Goal: Book appointment/travel/reservation

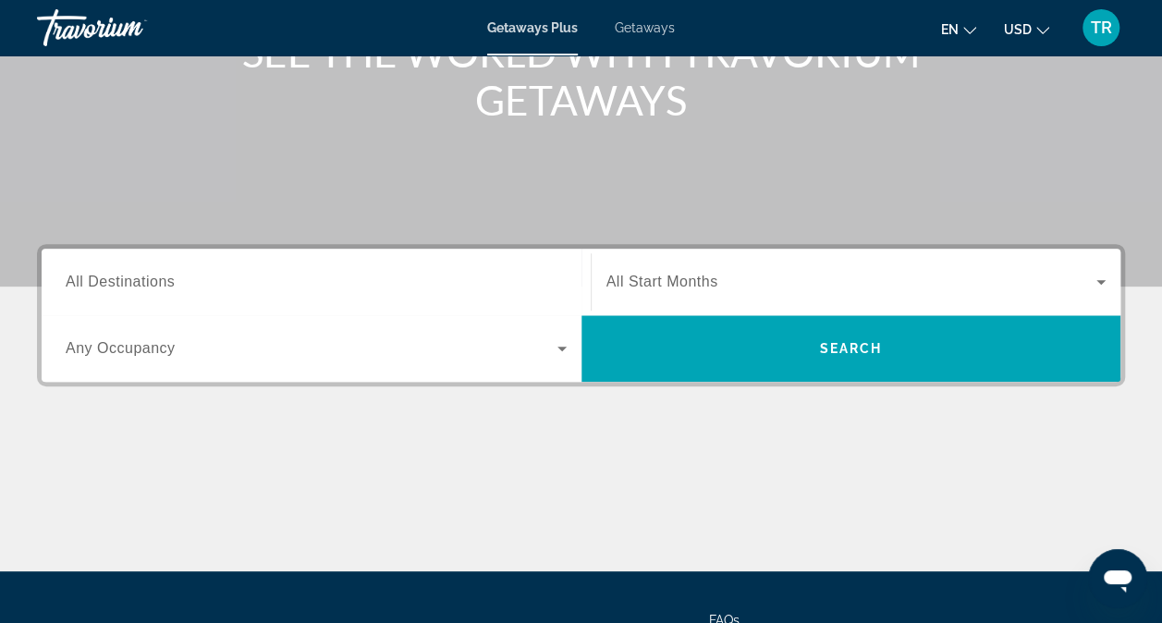
scroll to position [279, 0]
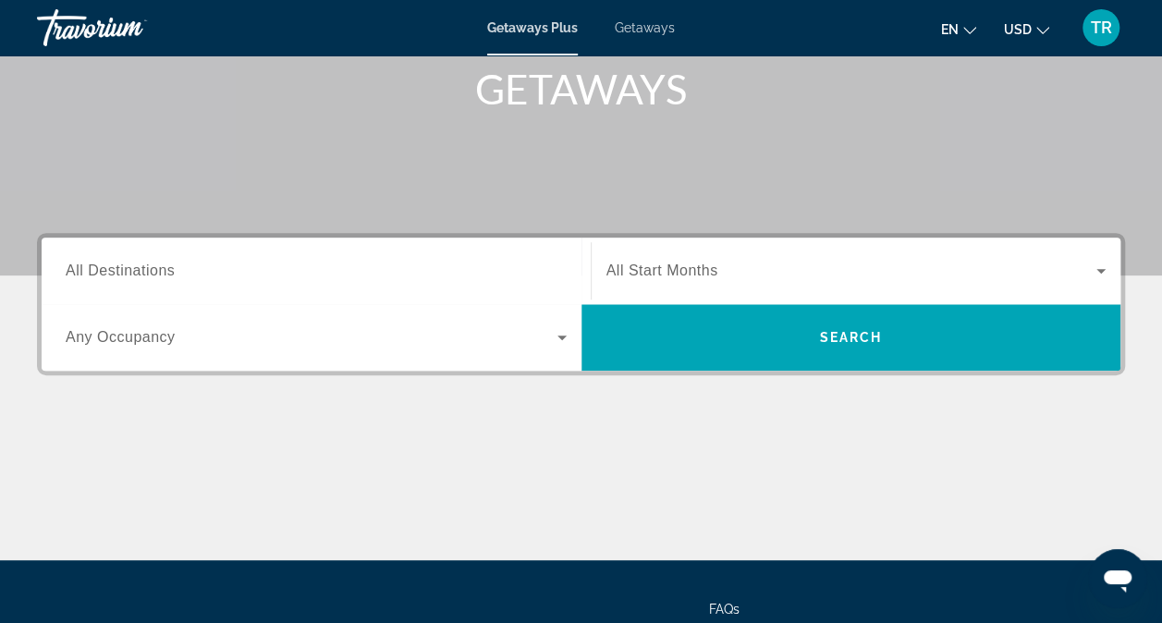
click at [105, 264] on span "All Destinations" at bounding box center [120, 271] width 109 height 16
click at [105, 264] on input "Destination All Destinations" at bounding box center [316, 272] width 501 height 22
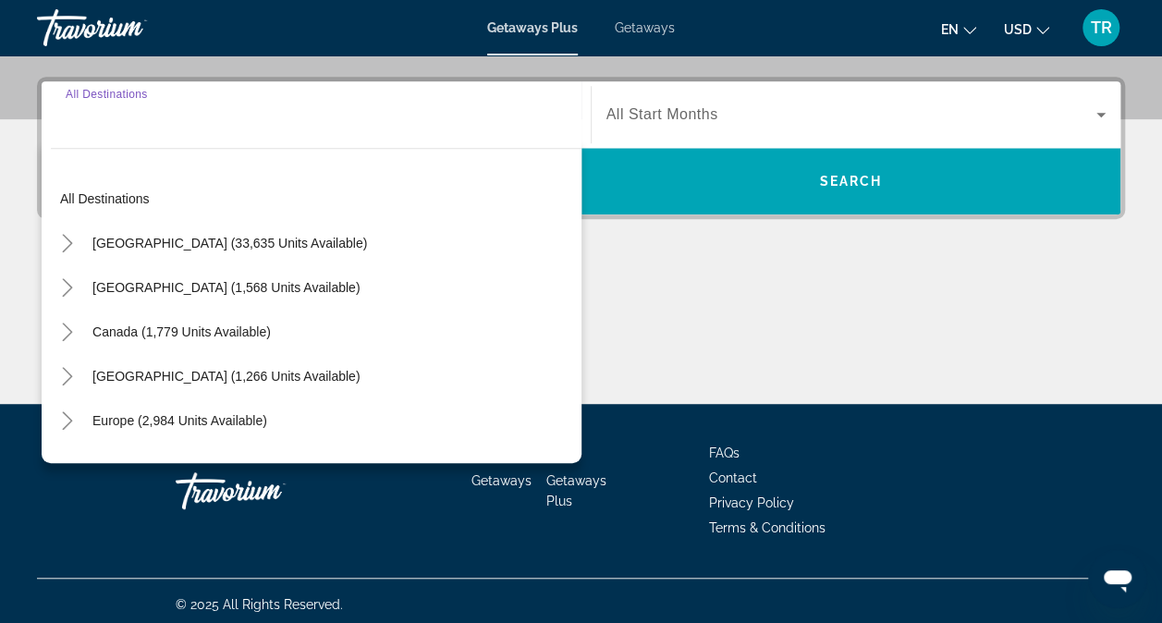
scroll to position [442, 0]
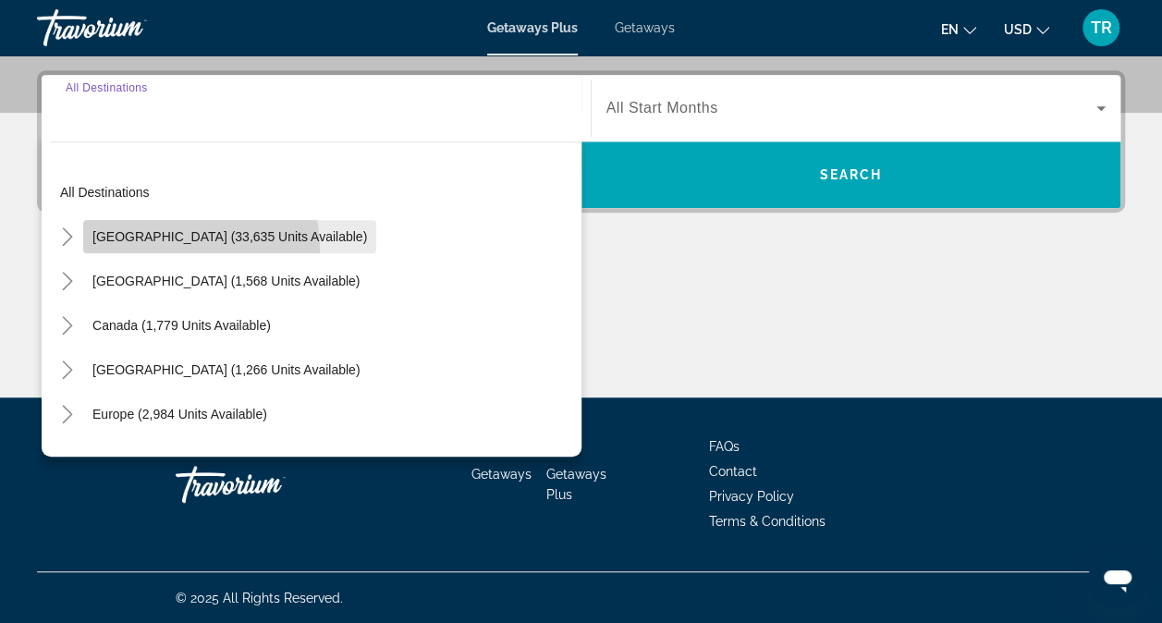
click at [140, 250] on span "Search widget" at bounding box center [229, 236] width 293 height 44
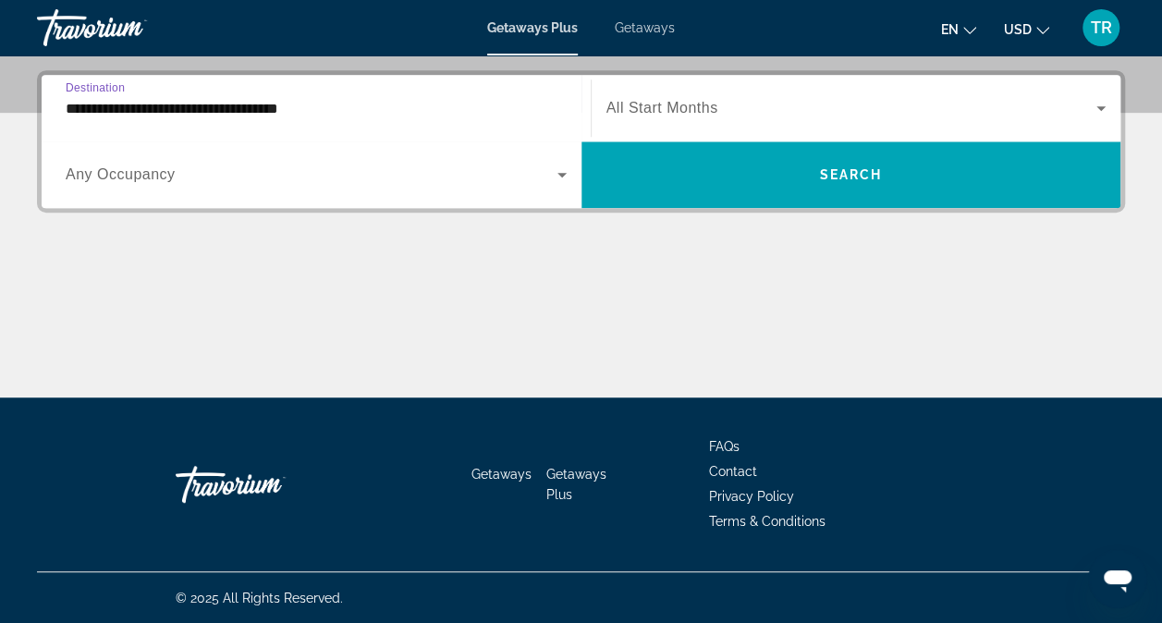
click at [78, 111] on input "**********" at bounding box center [316, 109] width 501 height 22
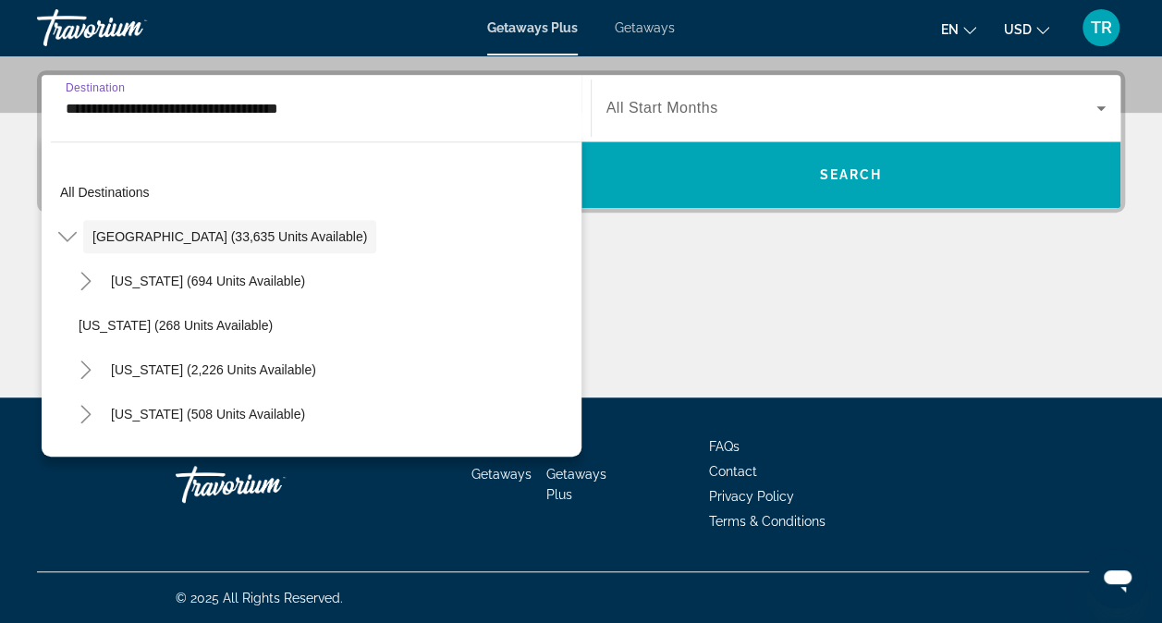
scroll to position [366, 0]
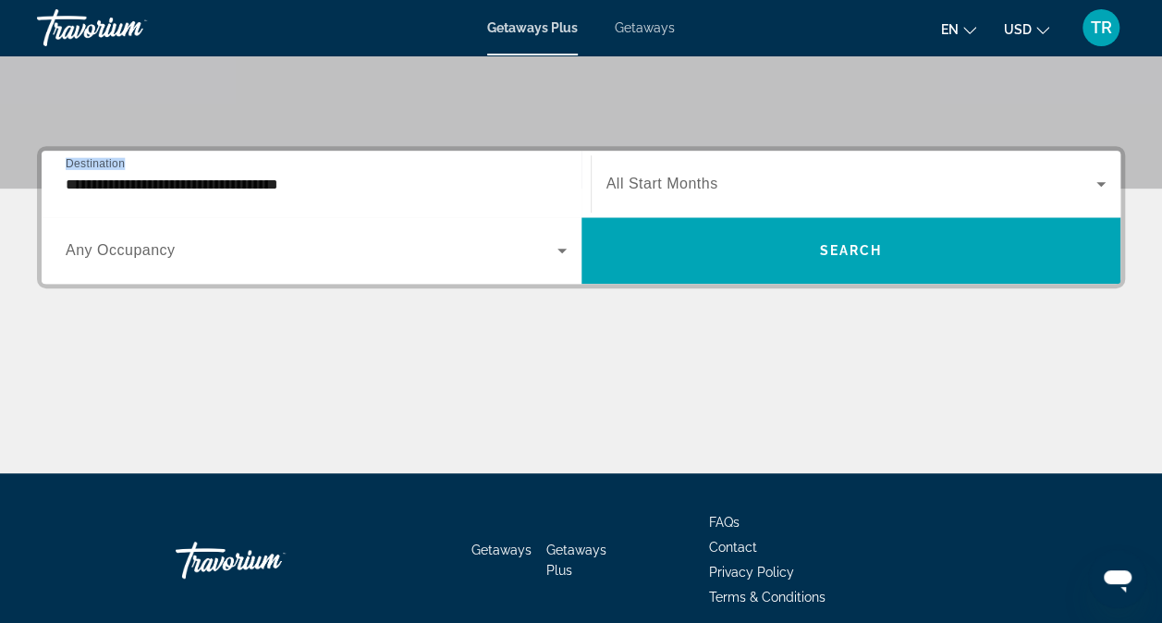
drag, startPoint x: 87, startPoint y: 114, endPoint x: 67, endPoint y: 165, distance: 54.8
click at [67, 165] on section "**********" at bounding box center [581, 53] width 1162 height 839
click at [66, 174] on input "**********" at bounding box center [316, 185] width 501 height 22
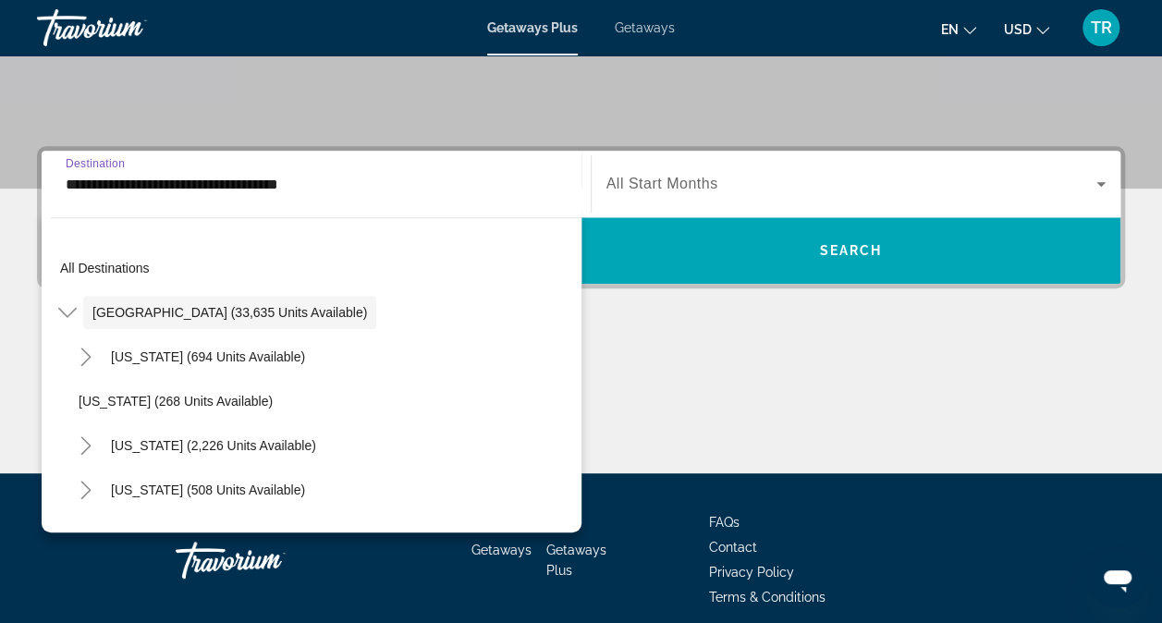
scroll to position [442, 0]
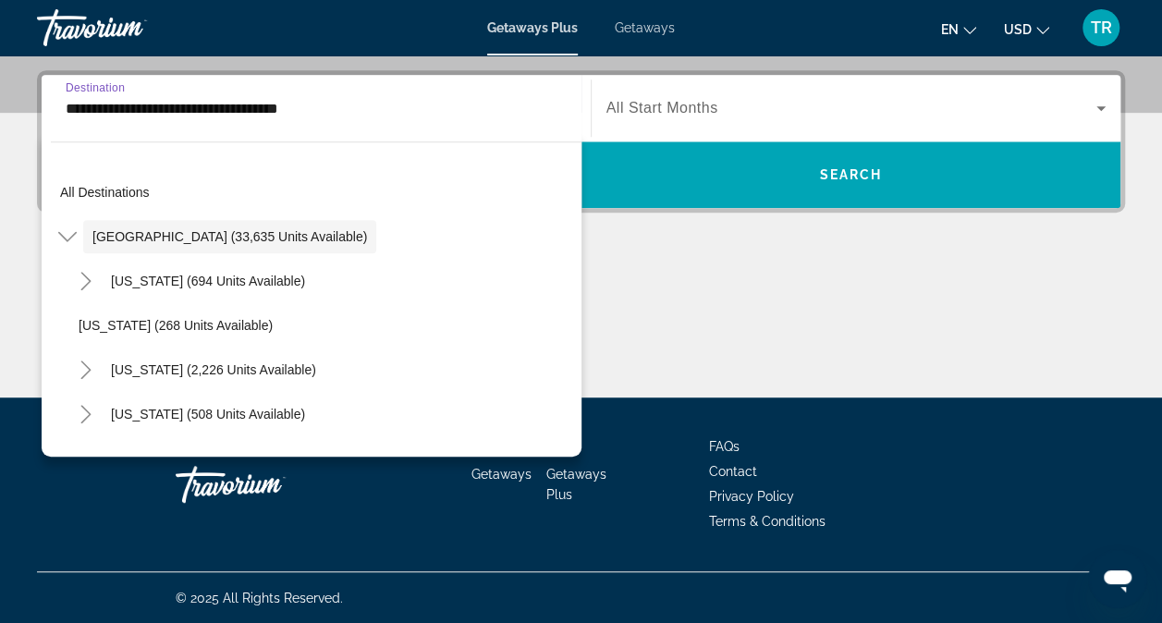
click at [65, 141] on div "**********" at bounding box center [316, 108] width 531 height 67
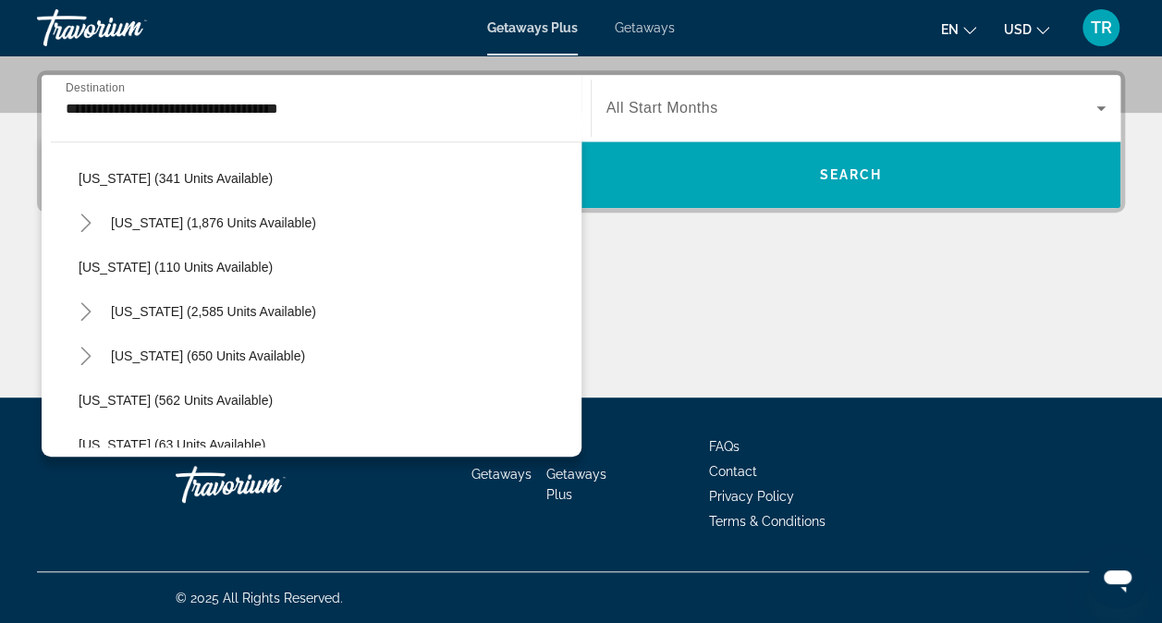
scroll to position [813, 0]
click at [92, 309] on icon "Toggle Nevada (2,585 units available)" at bounding box center [86, 310] width 18 height 18
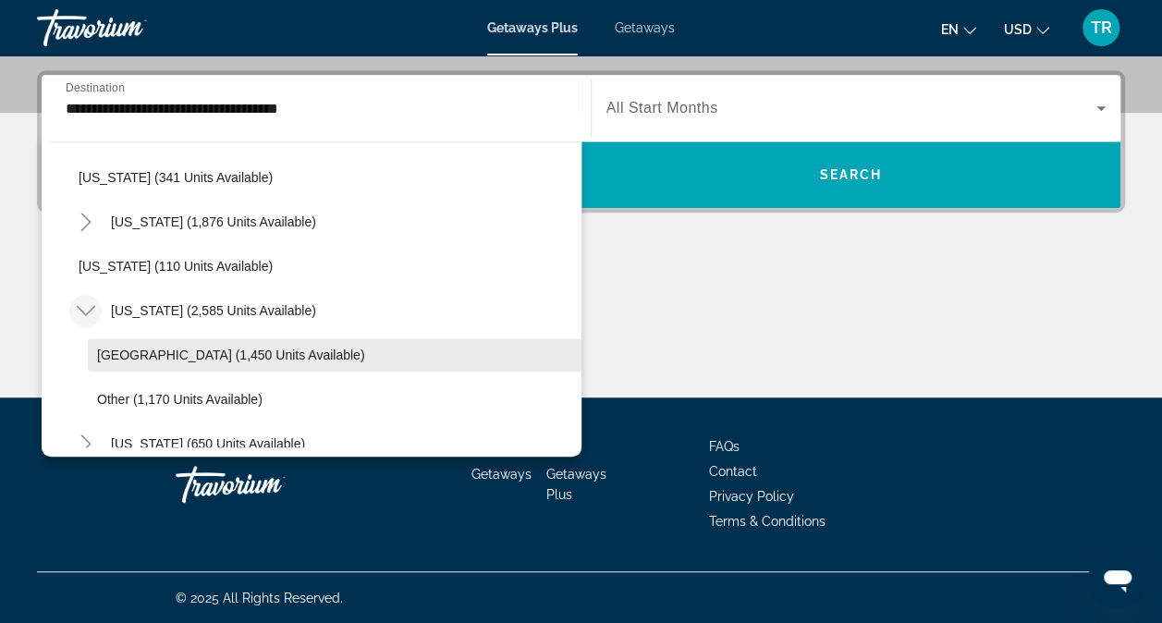
click at [123, 356] on span "Las Vegas (1,450 units available)" at bounding box center [230, 355] width 267 height 15
type input "**********"
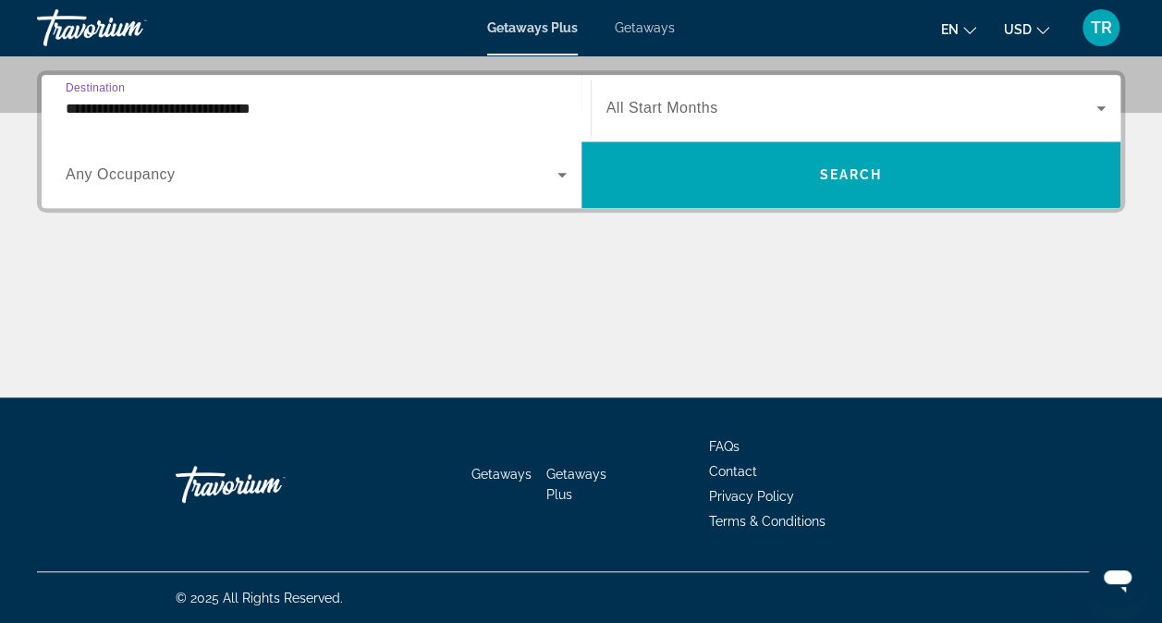
click at [1101, 104] on icon "Search widget" at bounding box center [1101, 108] width 22 height 22
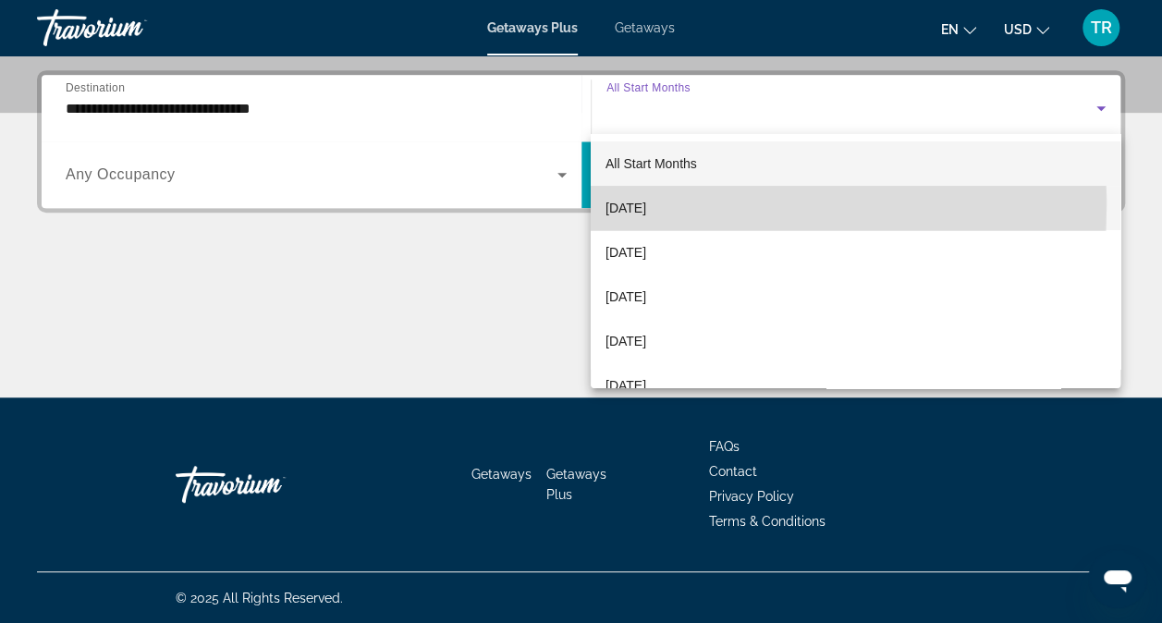
click at [621, 205] on span "September 2025" at bounding box center [625, 208] width 41 height 22
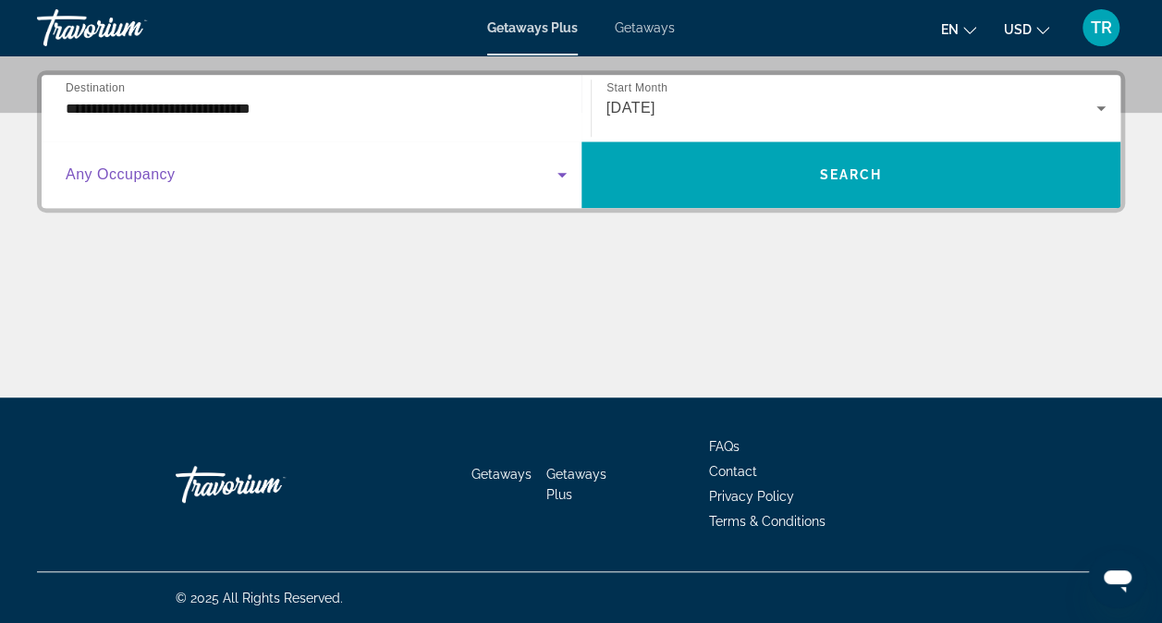
click at [560, 169] on icon "Search widget" at bounding box center [562, 175] width 22 height 22
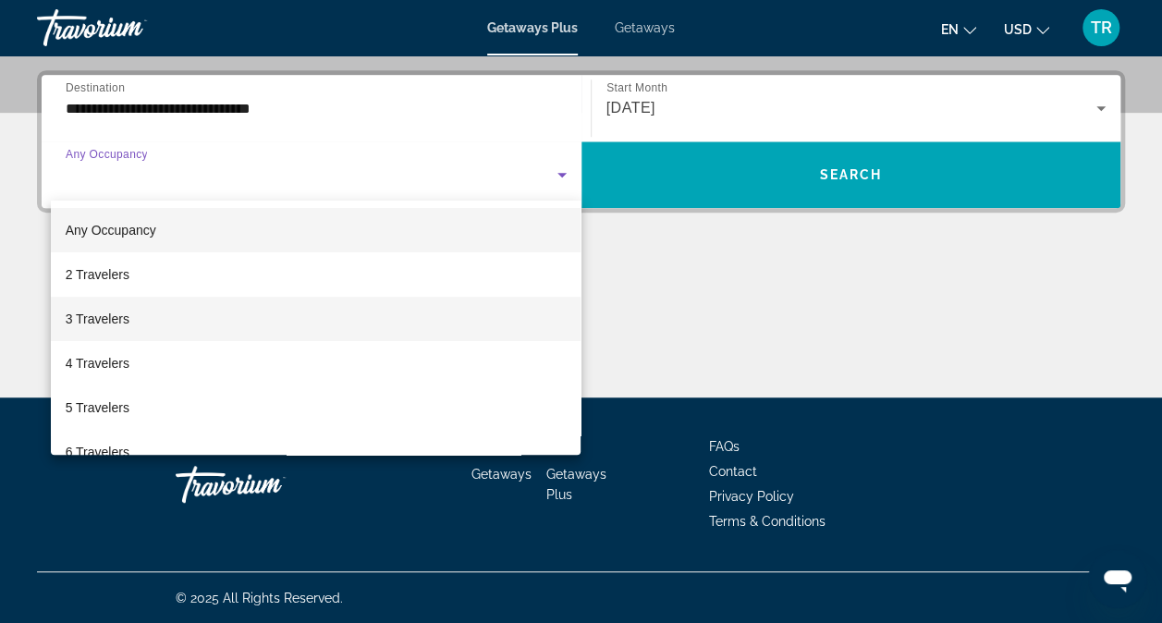
click at [109, 326] on span "3 Travelers" at bounding box center [98, 319] width 64 height 22
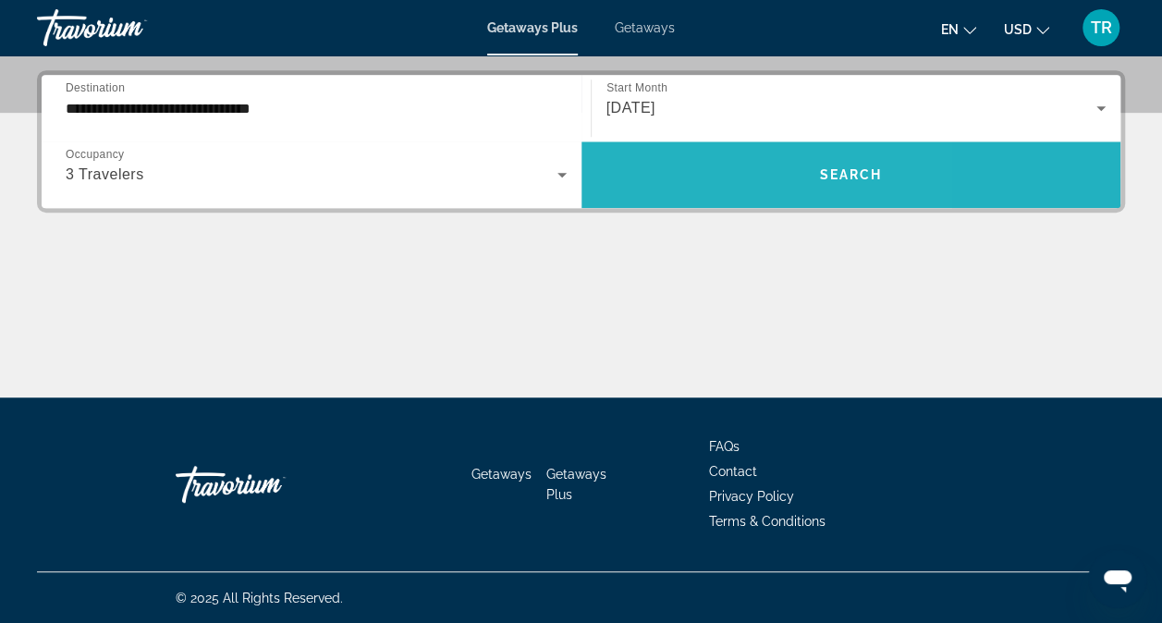
click at [686, 146] on span "Search widget" at bounding box center [851, 174] width 540 height 67
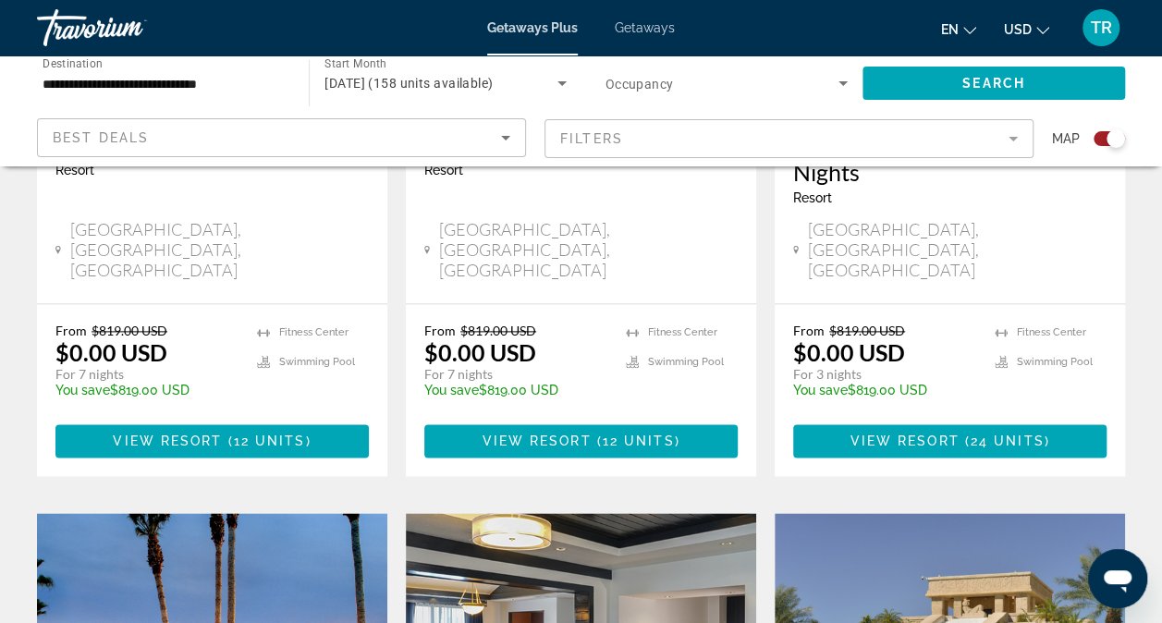
scroll to position [1022, 0]
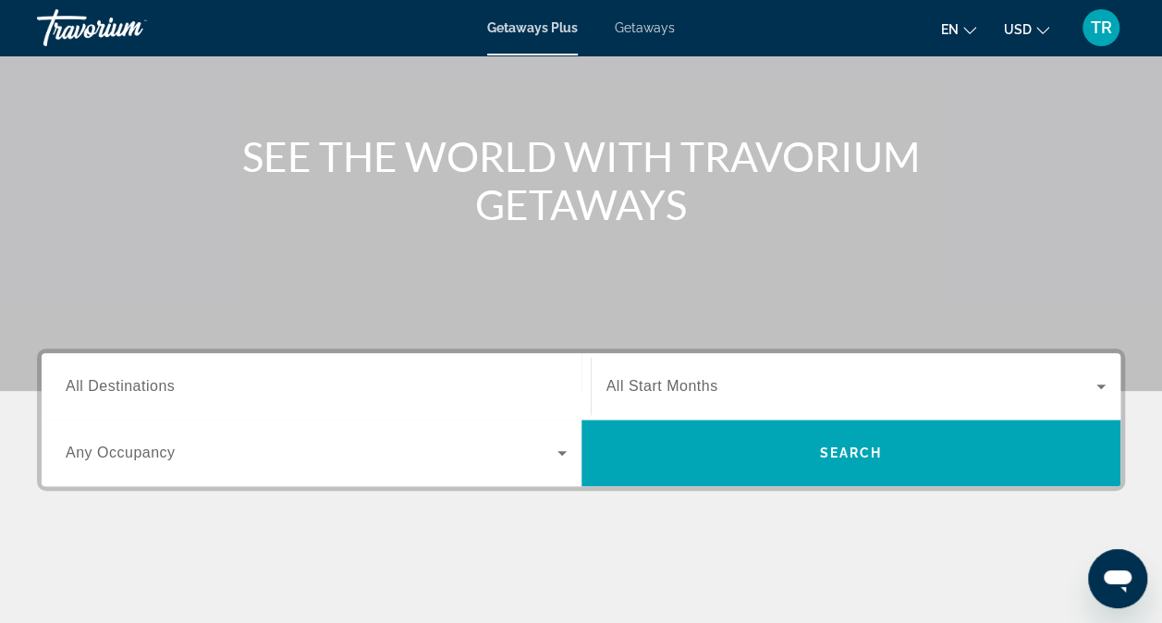
click at [160, 394] on span "All Destinations" at bounding box center [120, 386] width 109 height 16
click at [160, 394] on input "Destination All Destinations" at bounding box center [316, 387] width 501 height 22
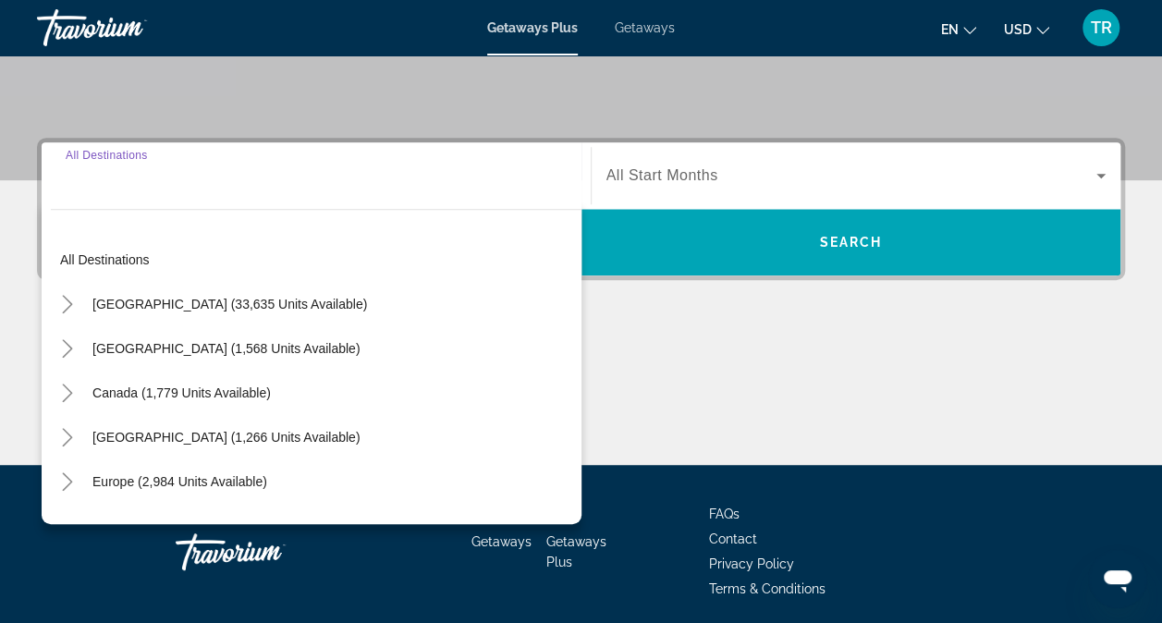
scroll to position [442, 0]
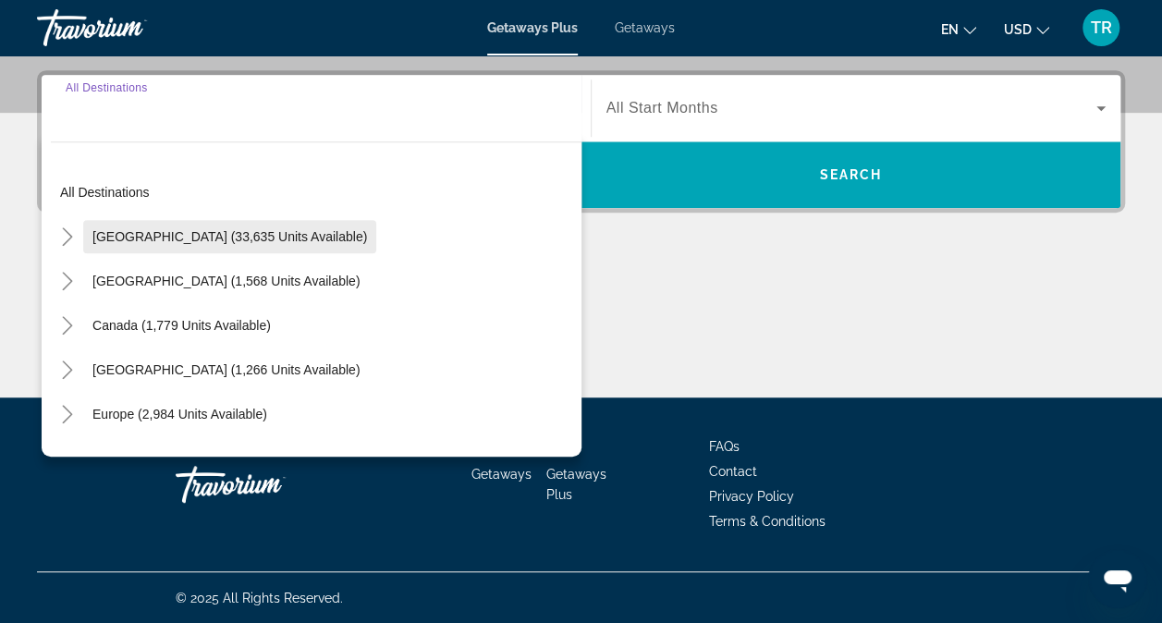
click at [277, 229] on span "[GEOGRAPHIC_DATA] (33,635 units available)" at bounding box center [229, 236] width 275 height 15
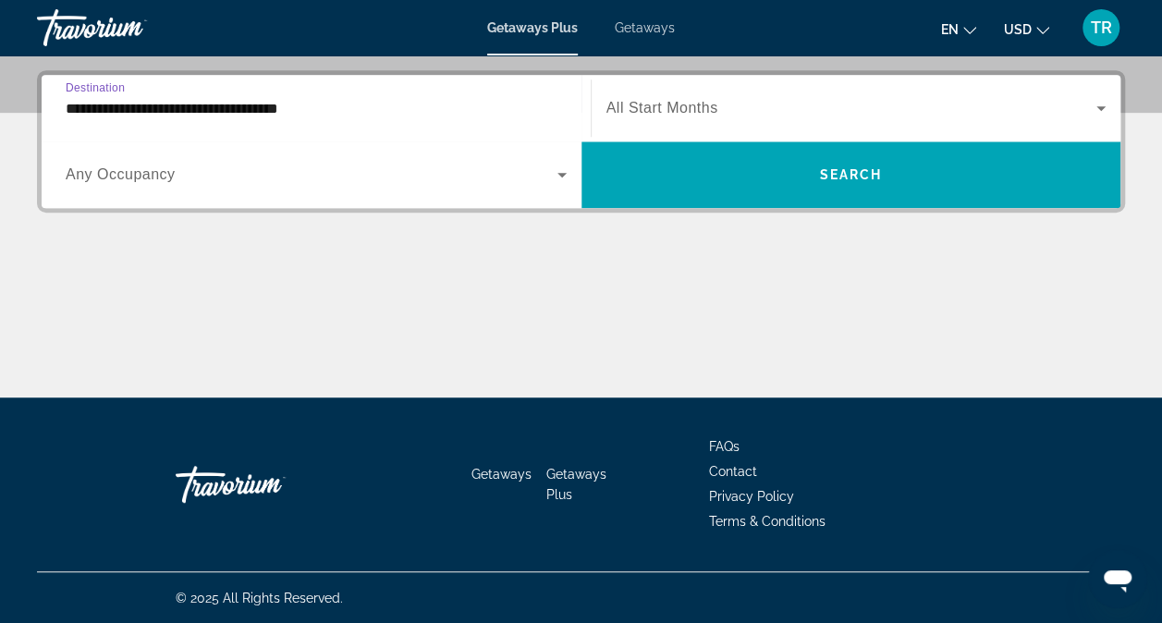
click at [250, 113] on input "**********" at bounding box center [316, 109] width 501 height 22
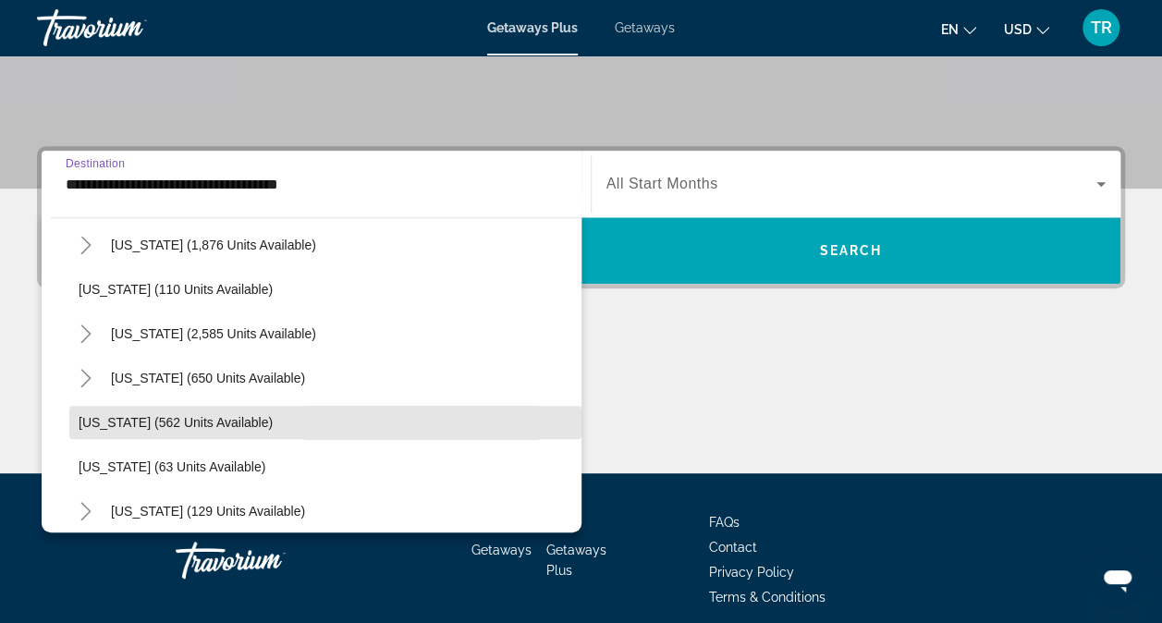
scroll to position [869, 0]
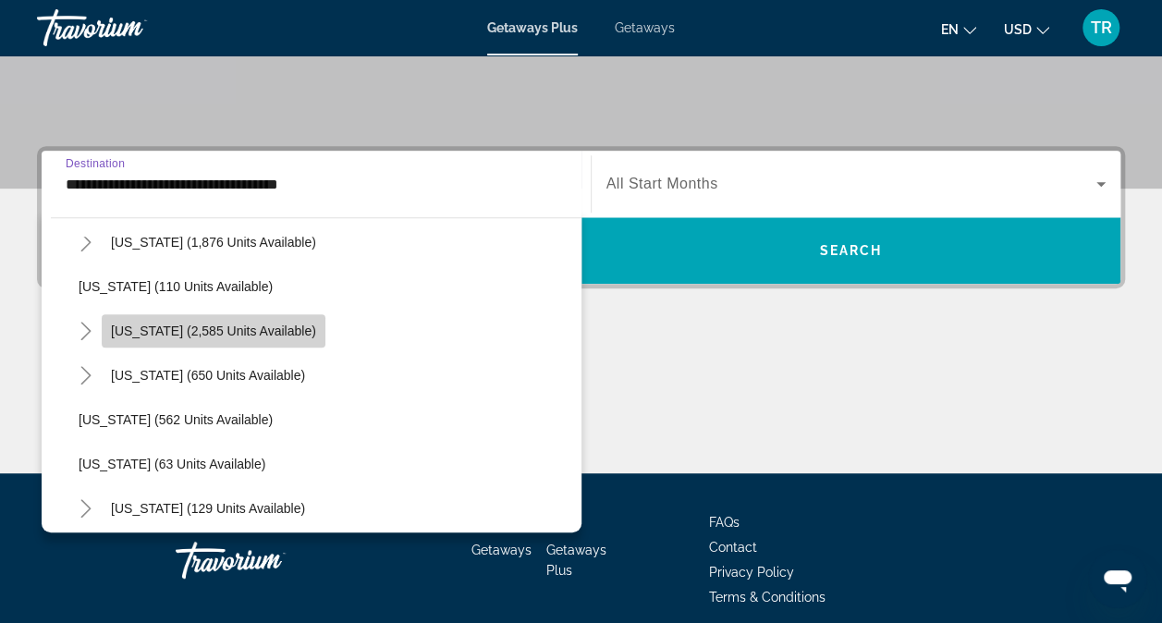
click at [263, 319] on span "Search widget" at bounding box center [214, 331] width 224 height 44
type input "**********"
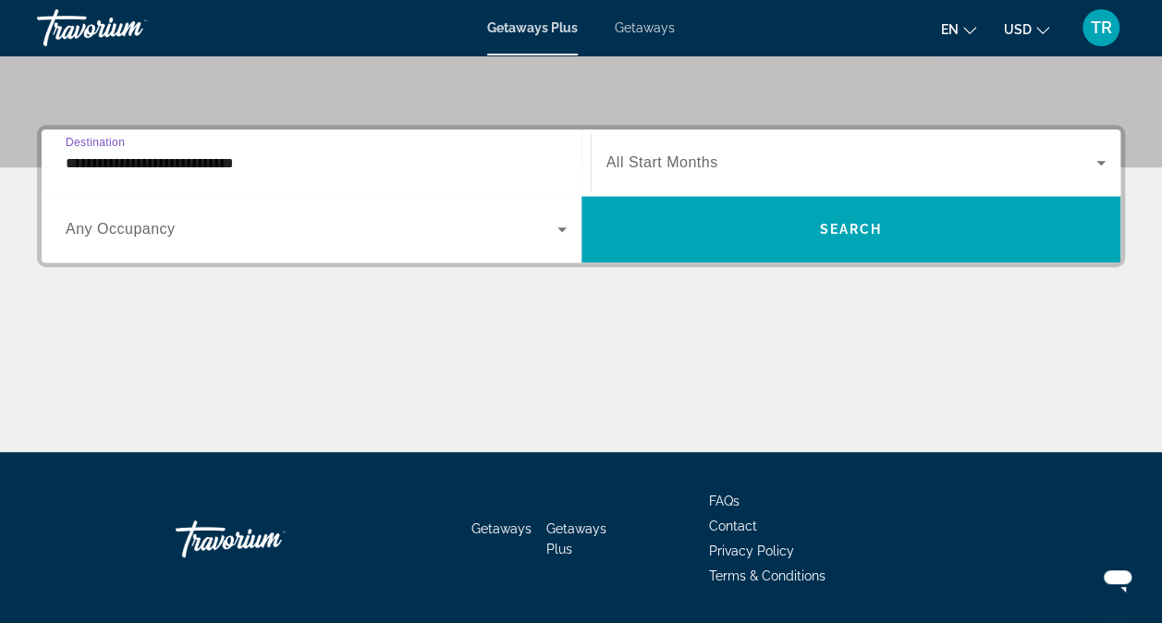
scroll to position [442, 0]
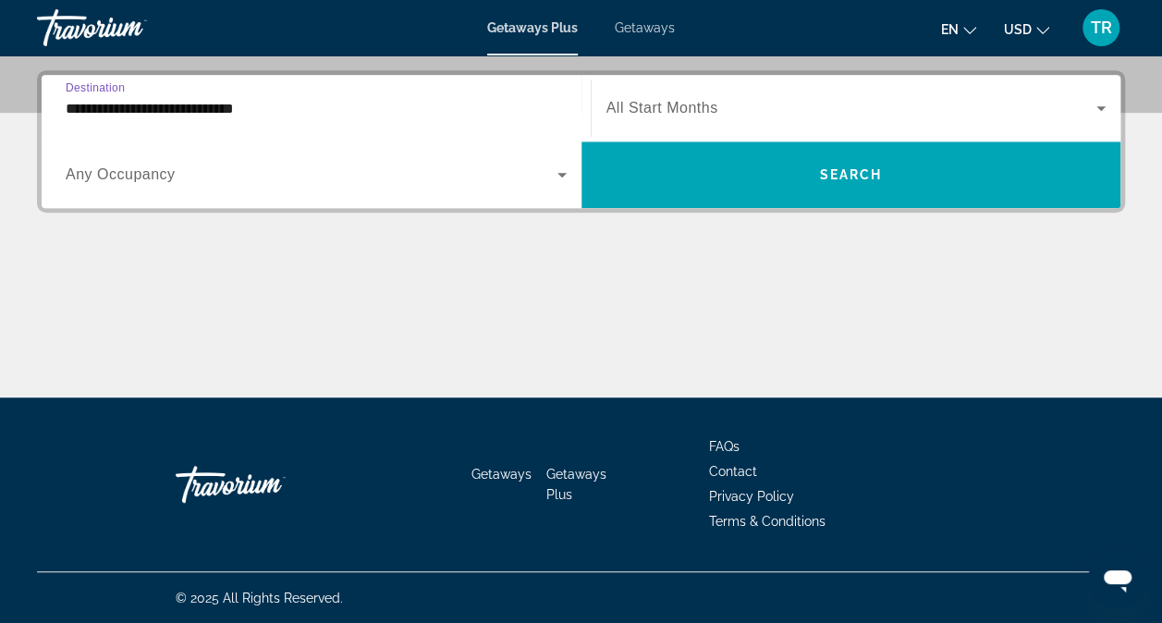
click at [276, 116] on input "**********" at bounding box center [316, 109] width 501 height 22
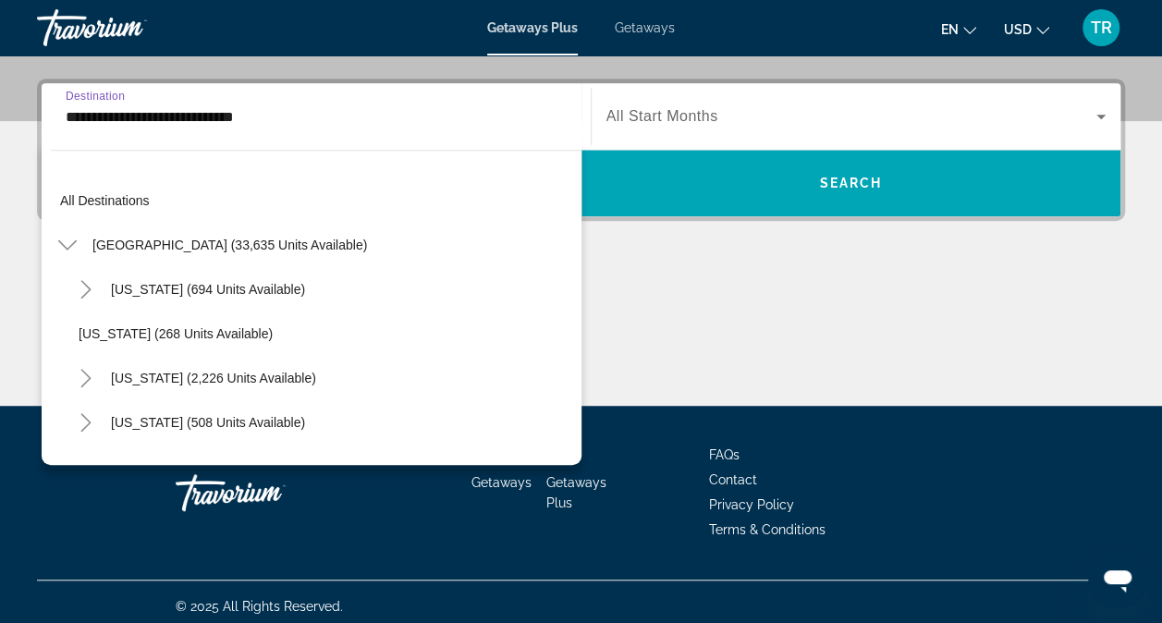
scroll to position [820, 0]
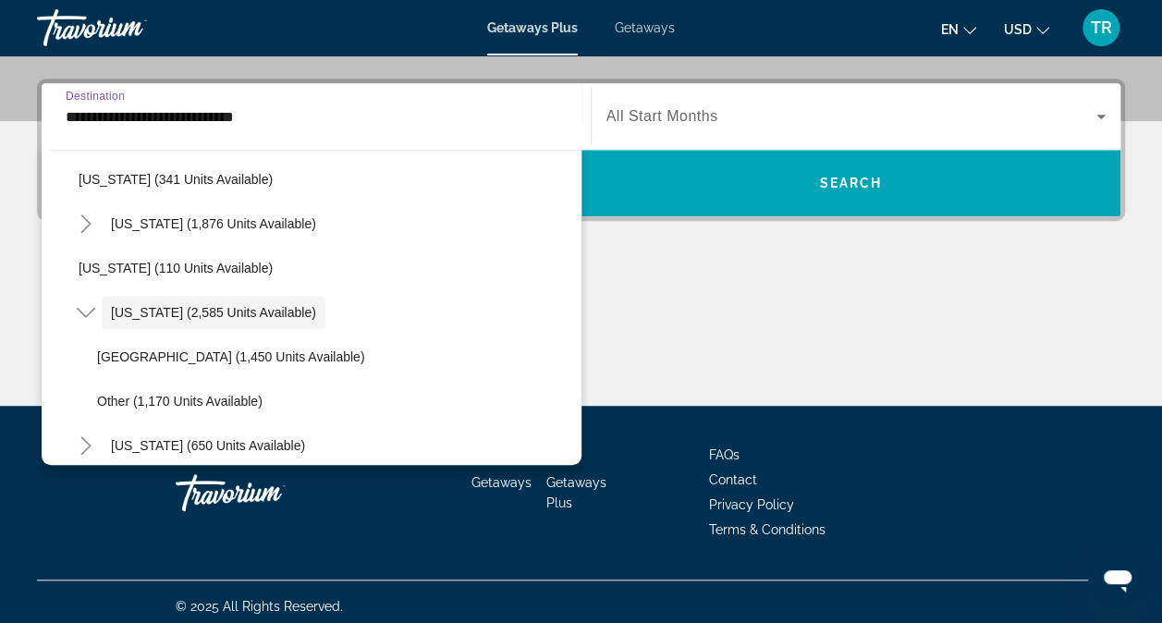
click at [272, 119] on input "**********" at bounding box center [316, 117] width 501 height 22
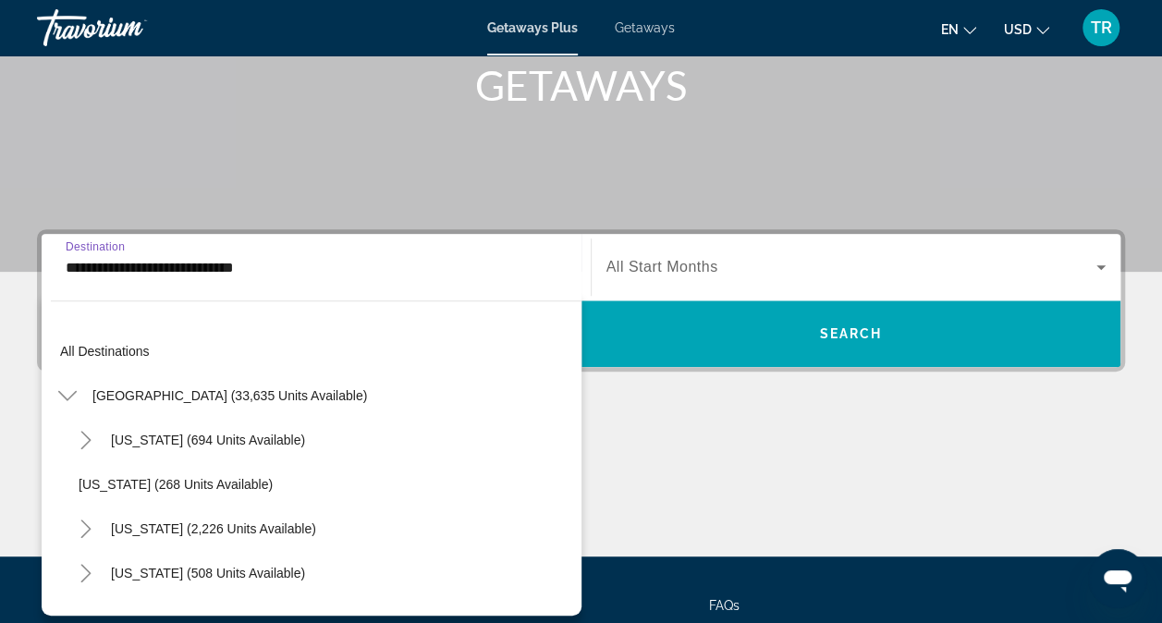
scroll to position [285, 0]
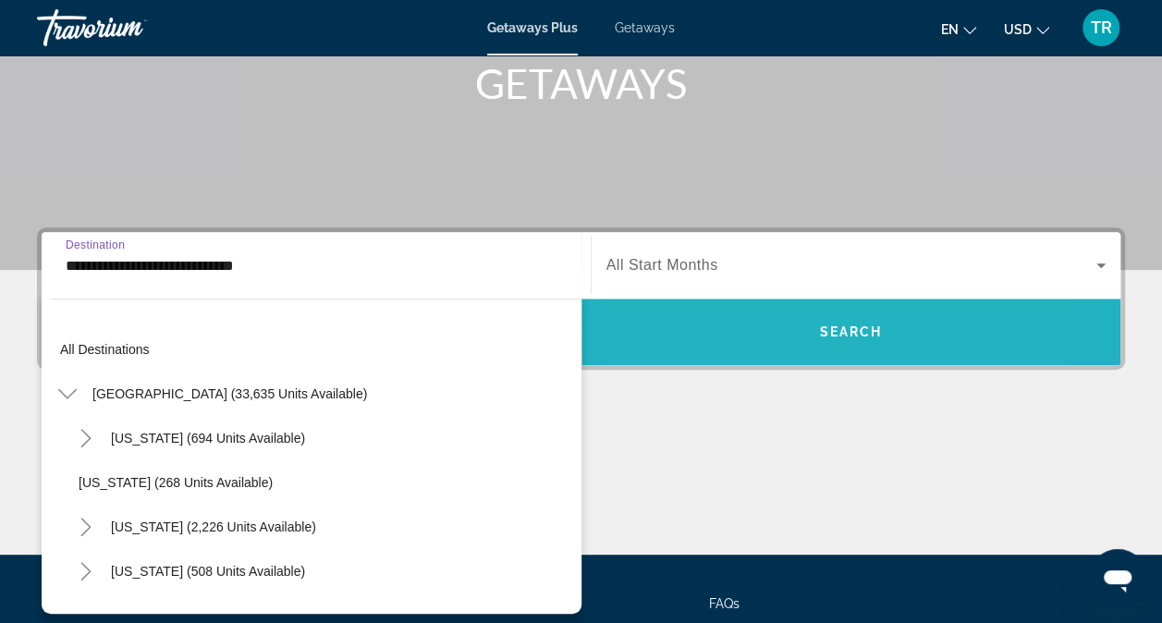
click at [743, 330] on span "Search widget" at bounding box center [851, 332] width 540 height 44
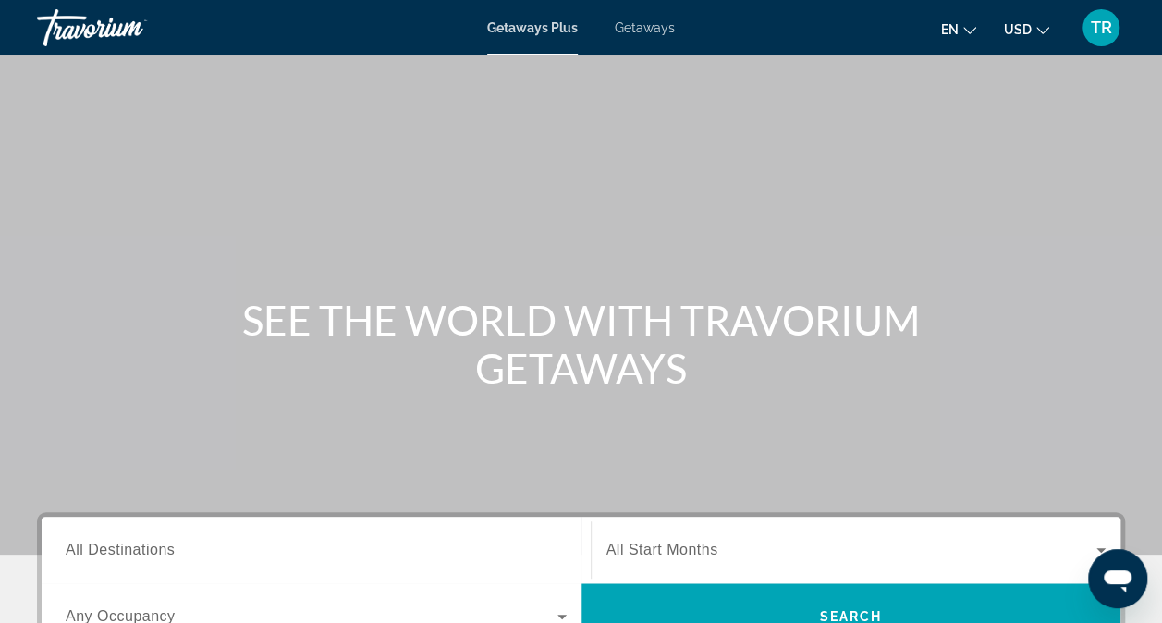
click at [150, 545] on span "All Destinations" at bounding box center [120, 550] width 109 height 16
click at [150, 545] on input "Destination All Destinations" at bounding box center [316, 551] width 501 height 22
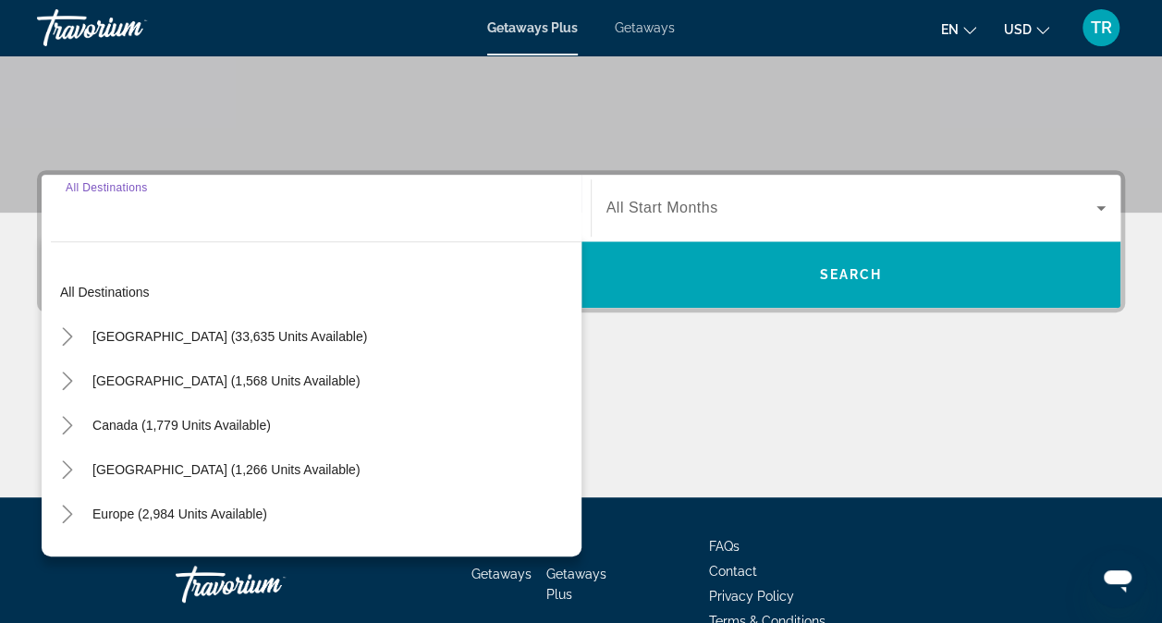
scroll to position [442, 0]
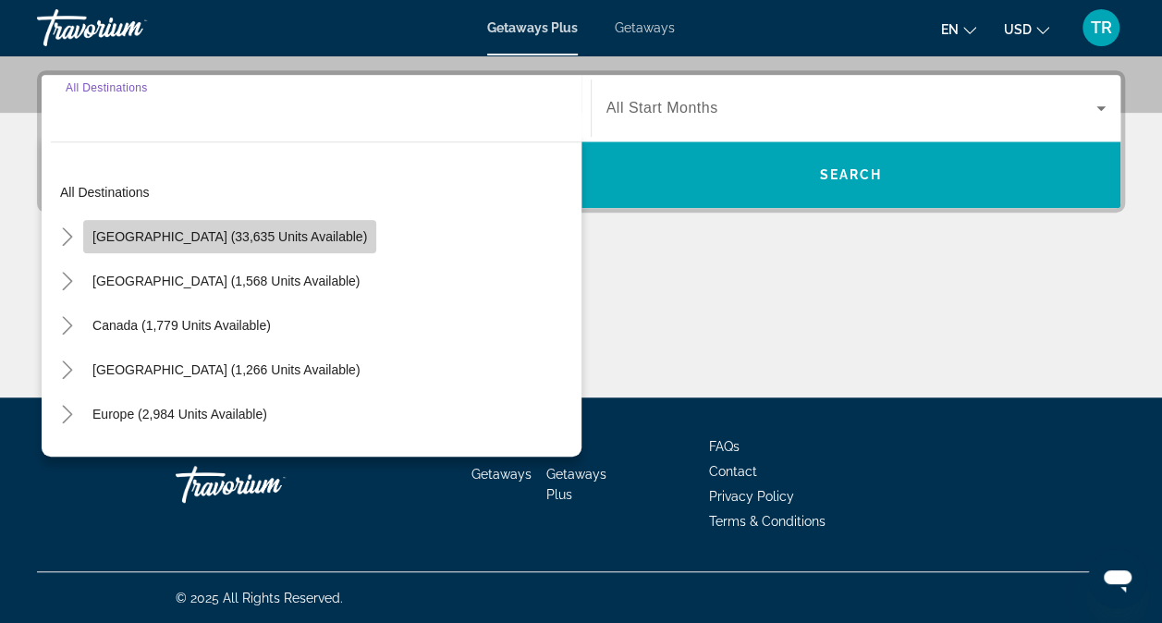
click at [275, 232] on span "[GEOGRAPHIC_DATA] (33,635 units available)" at bounding box center [229, 236] width 275 height 15
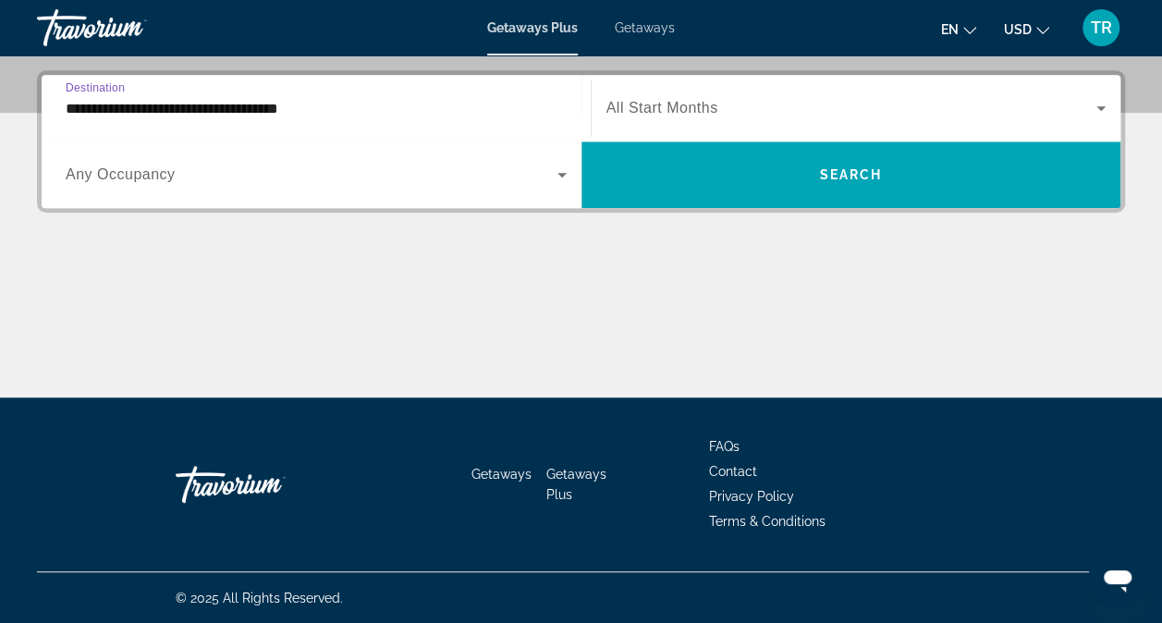
click at [281, 112] on input "**********" at bounding box center [316, 109] width 501 height 22
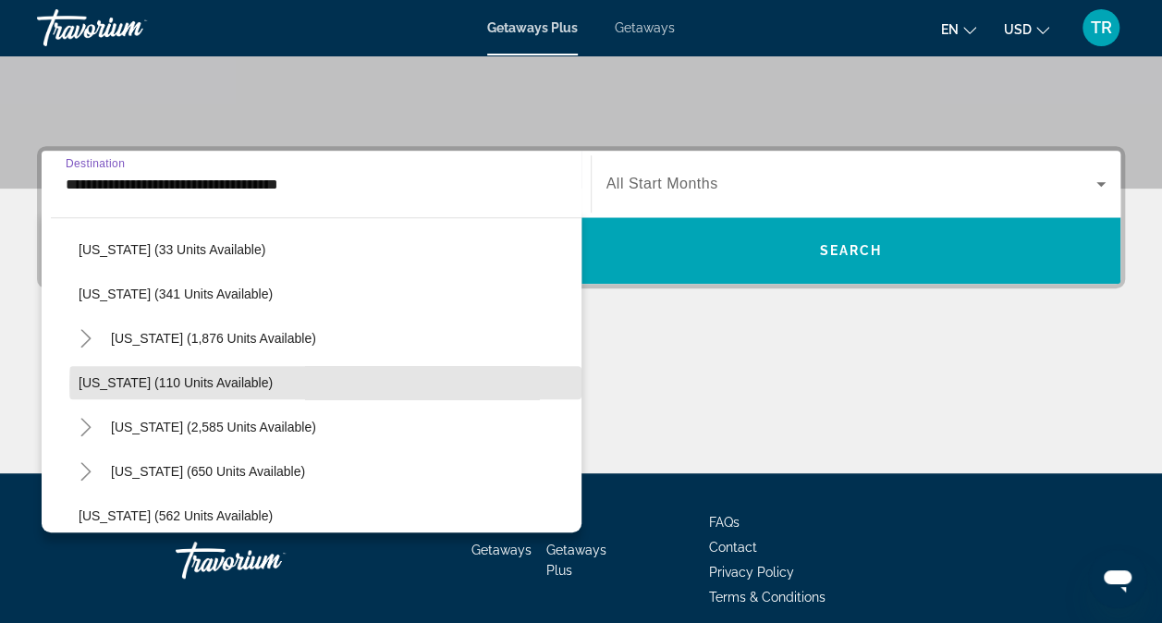
scroll to position [775, 0]
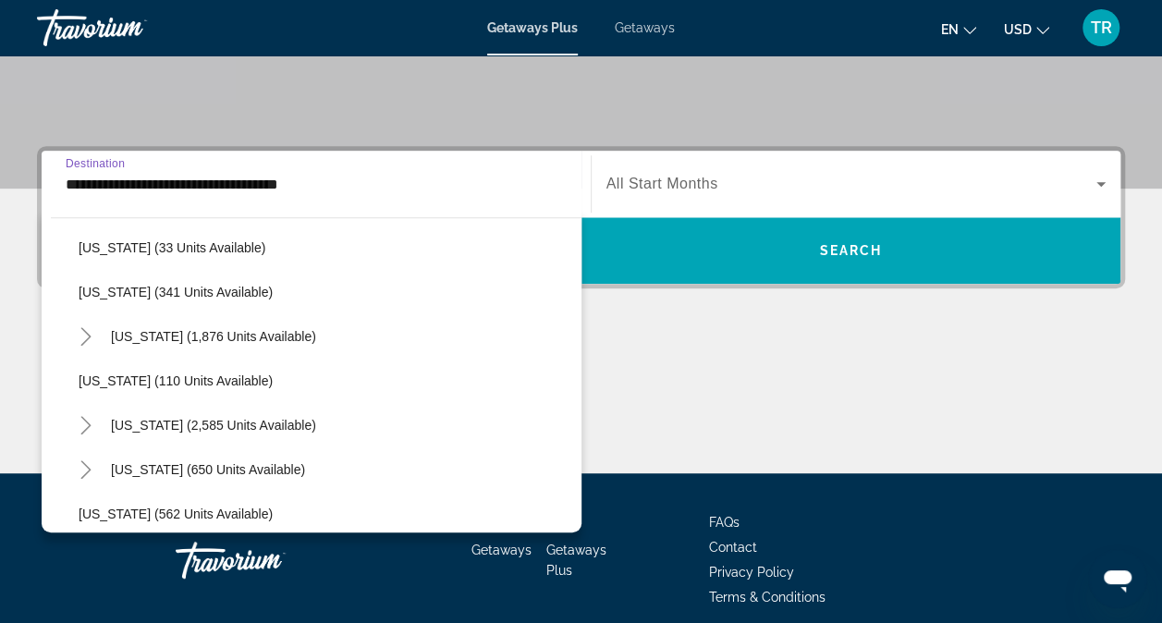
click at [369, 436] on div "Nevada (2,585 units available)" at bounding box center [325, 425] width 512 height 44
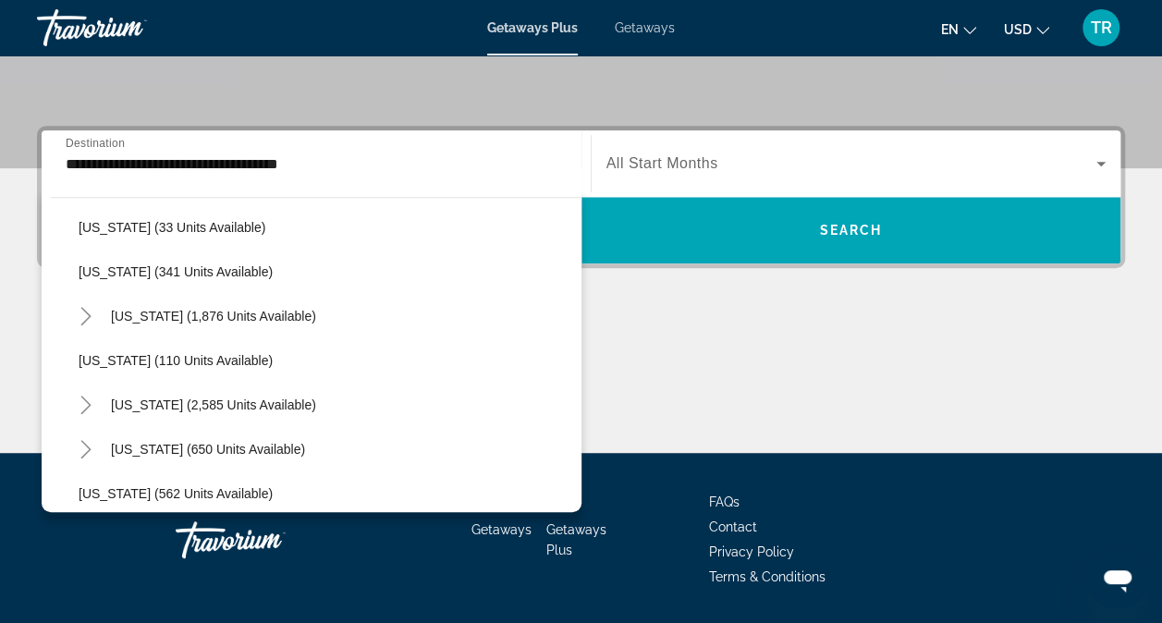
scroll to position [442, 0]
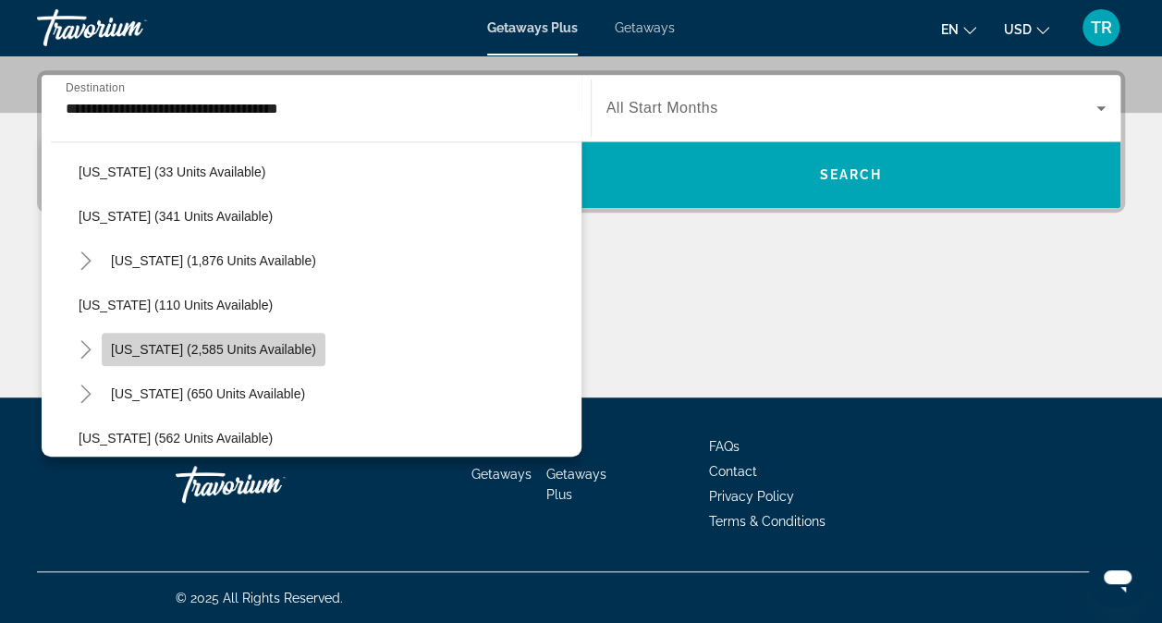
click at [222, 343] on span "Nevada (2,585 units available)" at bounding box center [213, 349] width 205 height 15
type input "**********"
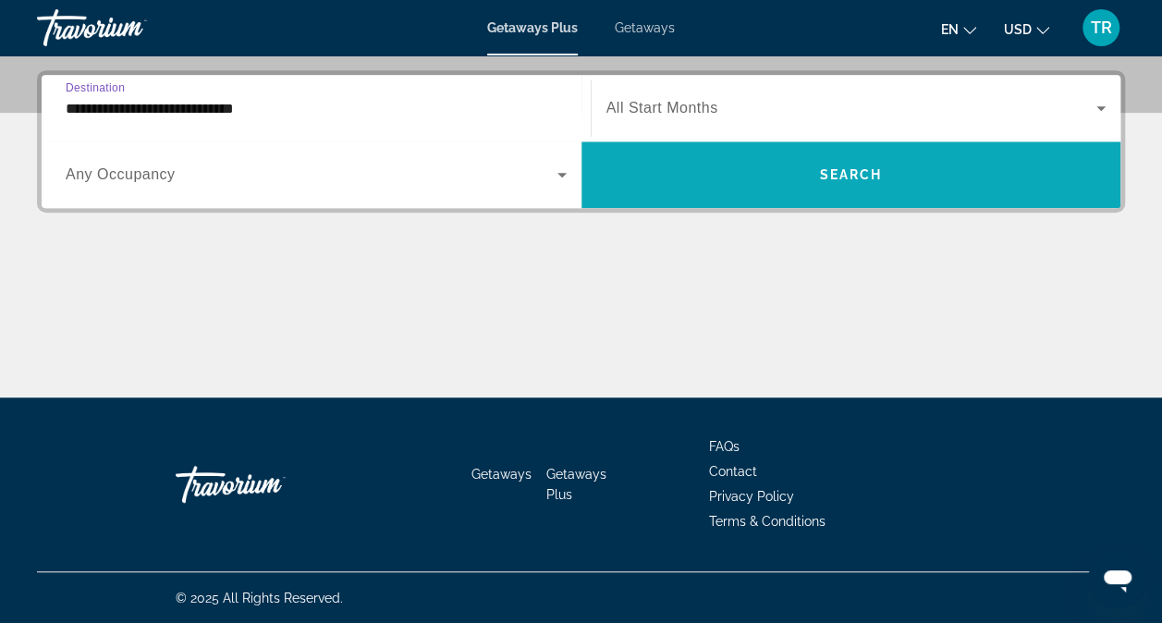
click at [838, 170] on span "Search" at bounding box center [850, 174] width 63 height 15
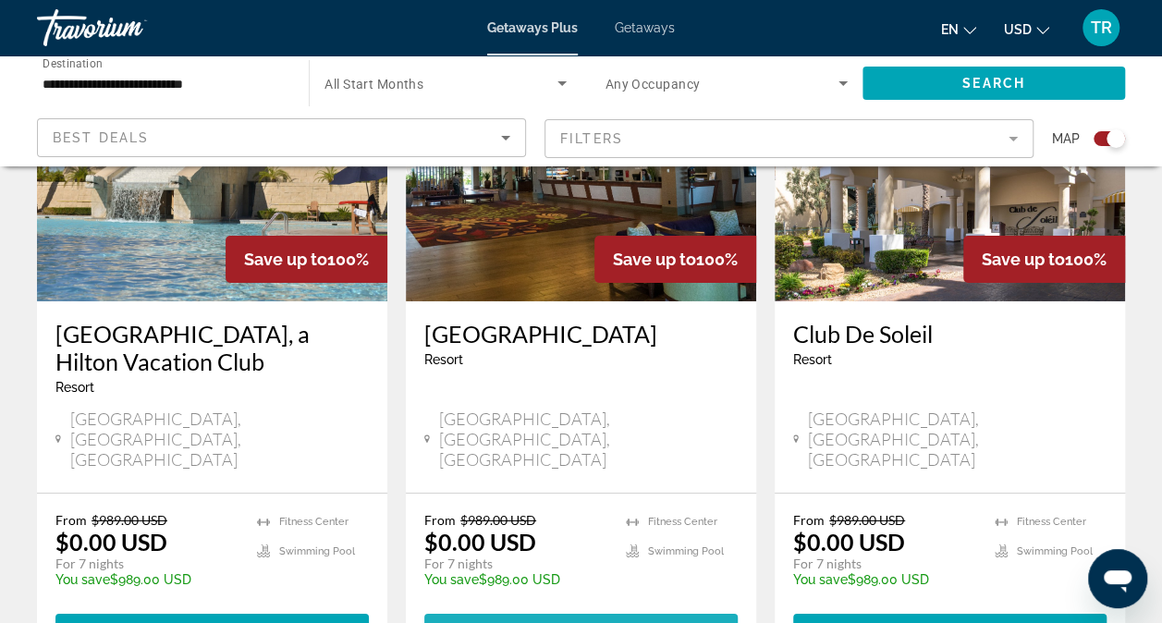
scroll to position [2965, 0]
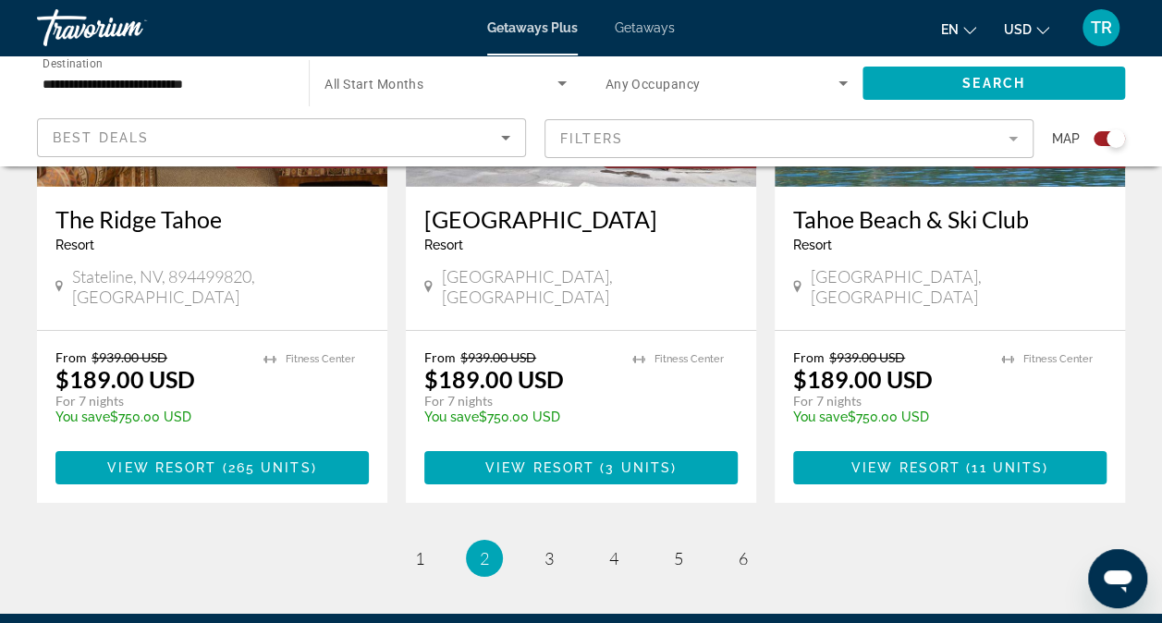
scroll to position [2930, 0]
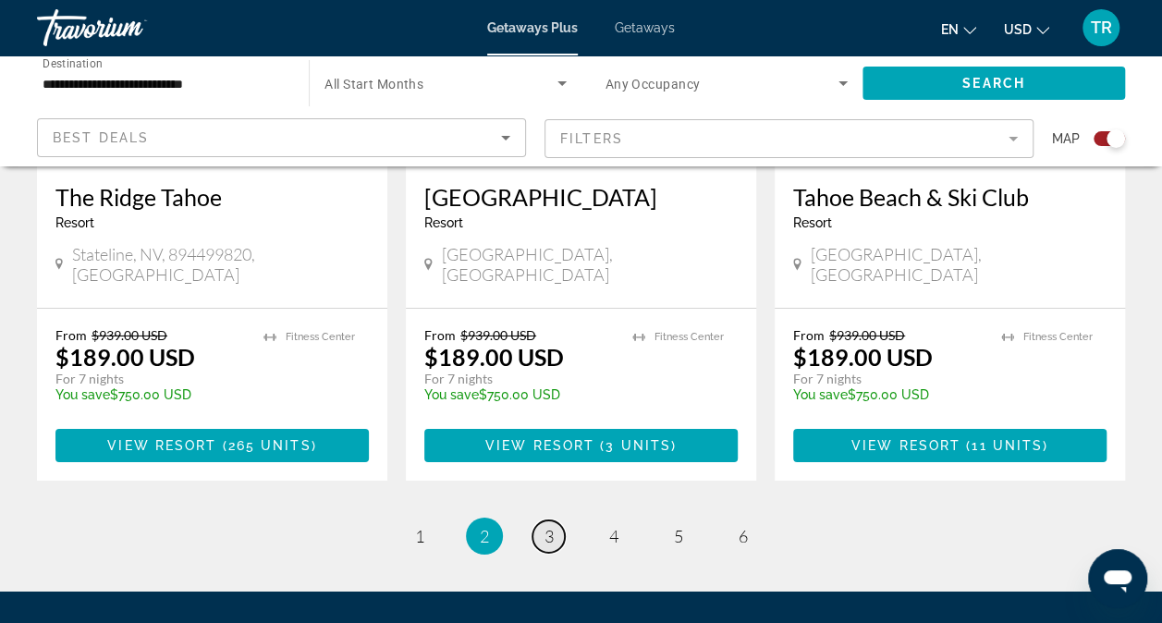
click at [545, 526] on span "3" at bounding box center [548, 536] width 9 height 20
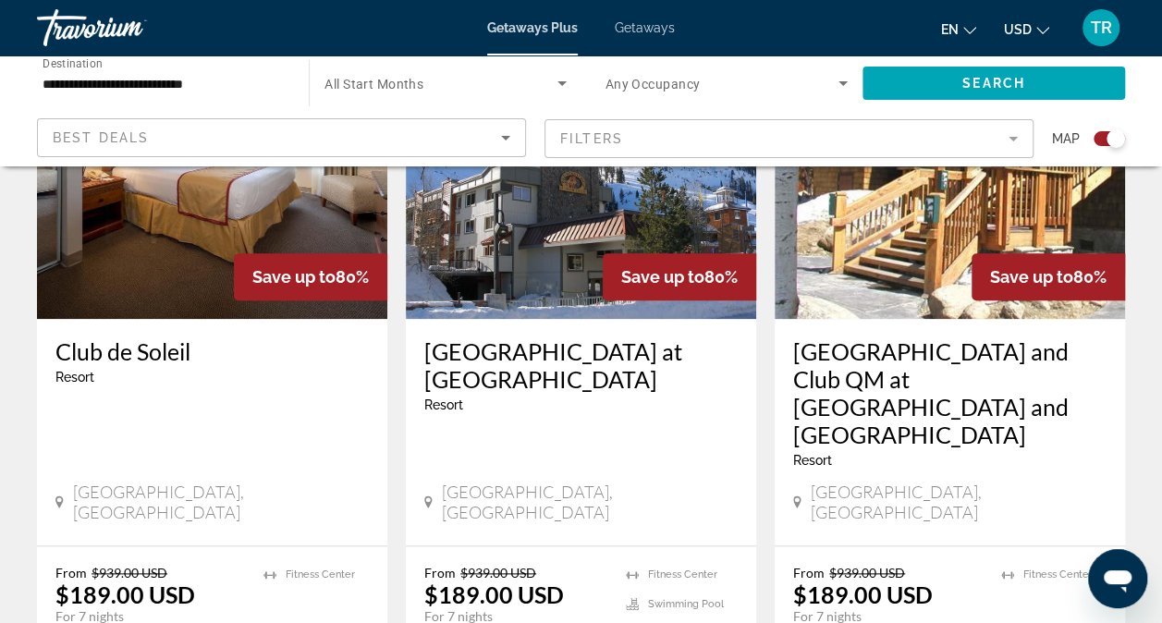
scroll to position [780, 0]
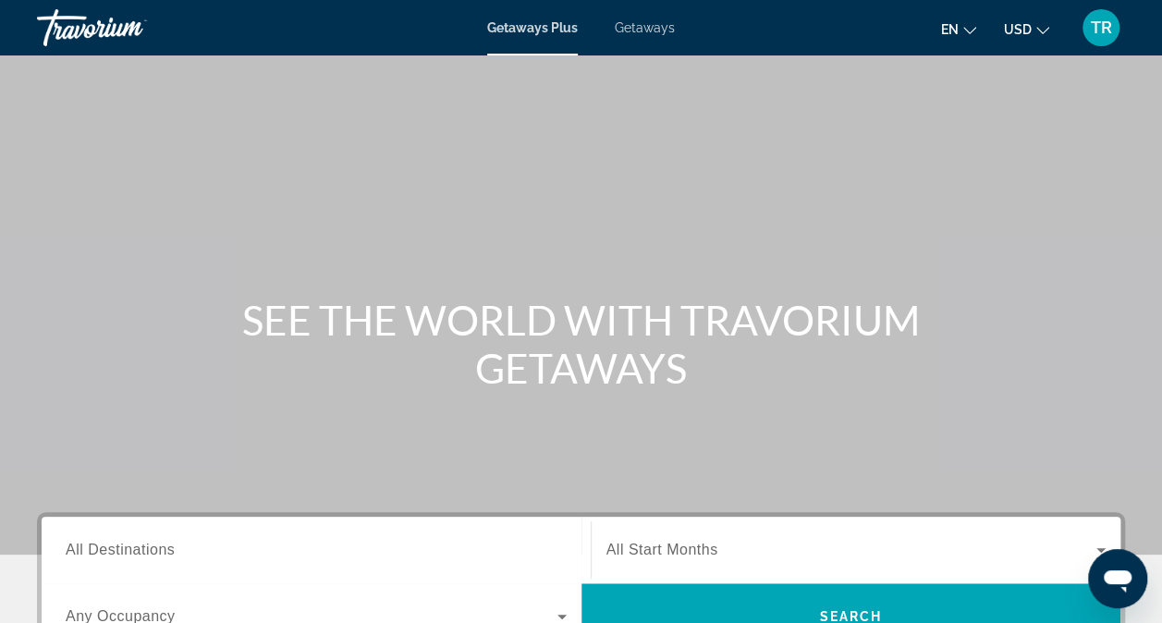
click at [127, 551] on span "All Destinations" at bounding box center [120, 550] width 109 height 16
click at [127, 551] on input "Destination All Destinations" at bounding box center [316, 551] width 501 height 22
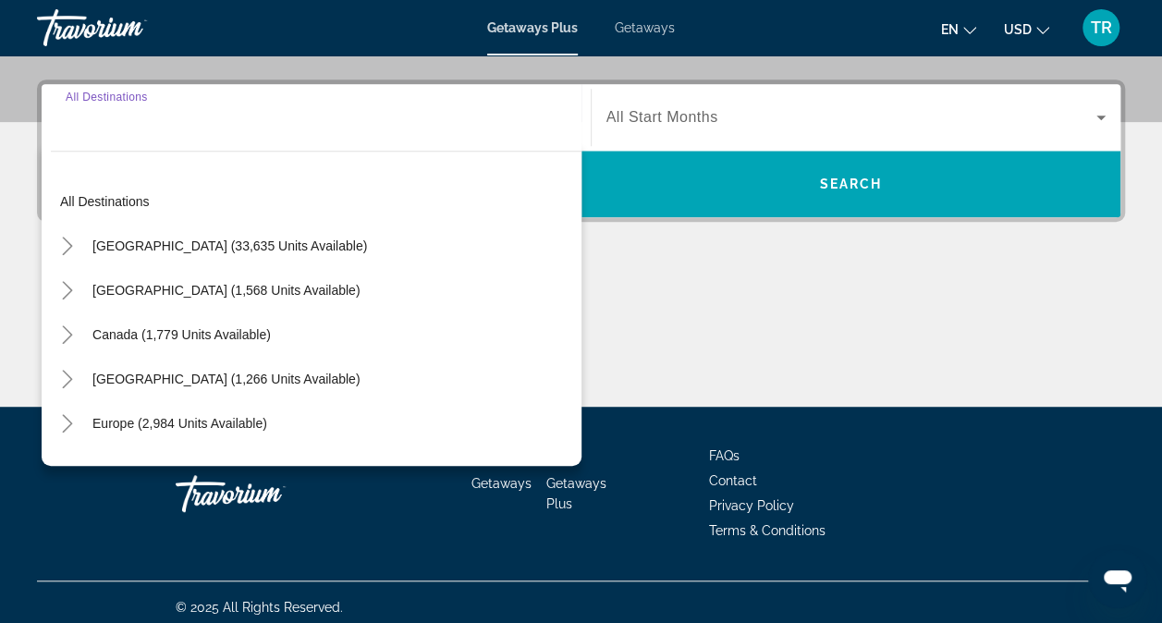
scroll to position [442, 0]
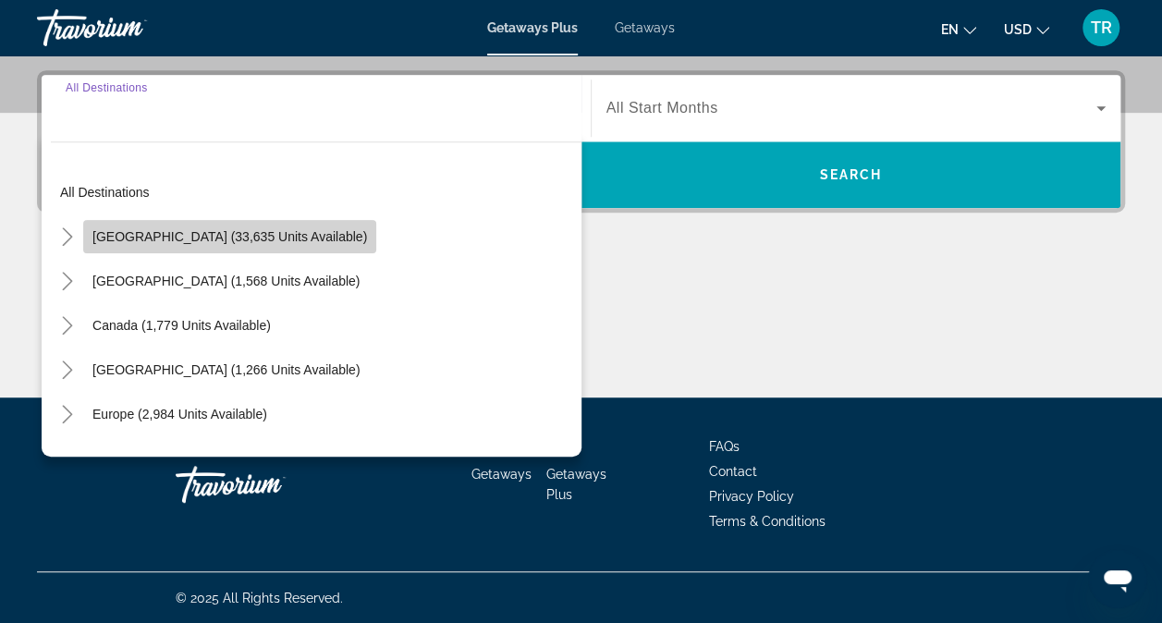
click at [308, 239] on span "Search widget" at bounding box center [229, 236] width 293 height 44
type input "**********"
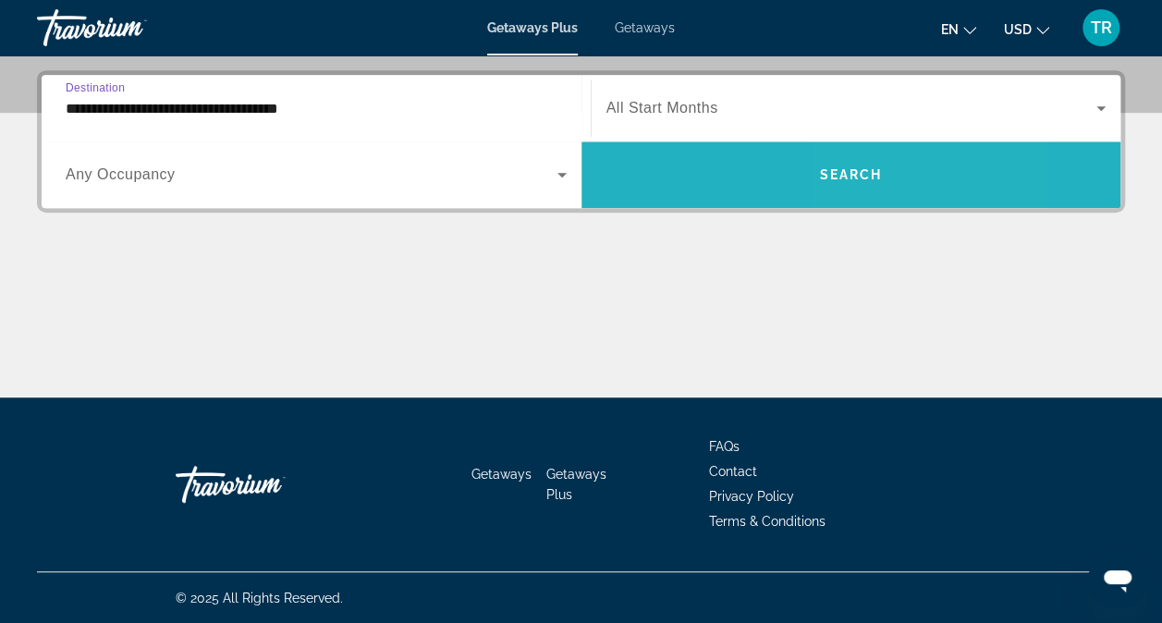
click at [879, 187] on span "Search widget" at bounding box center [851, 175] width 540 height 44
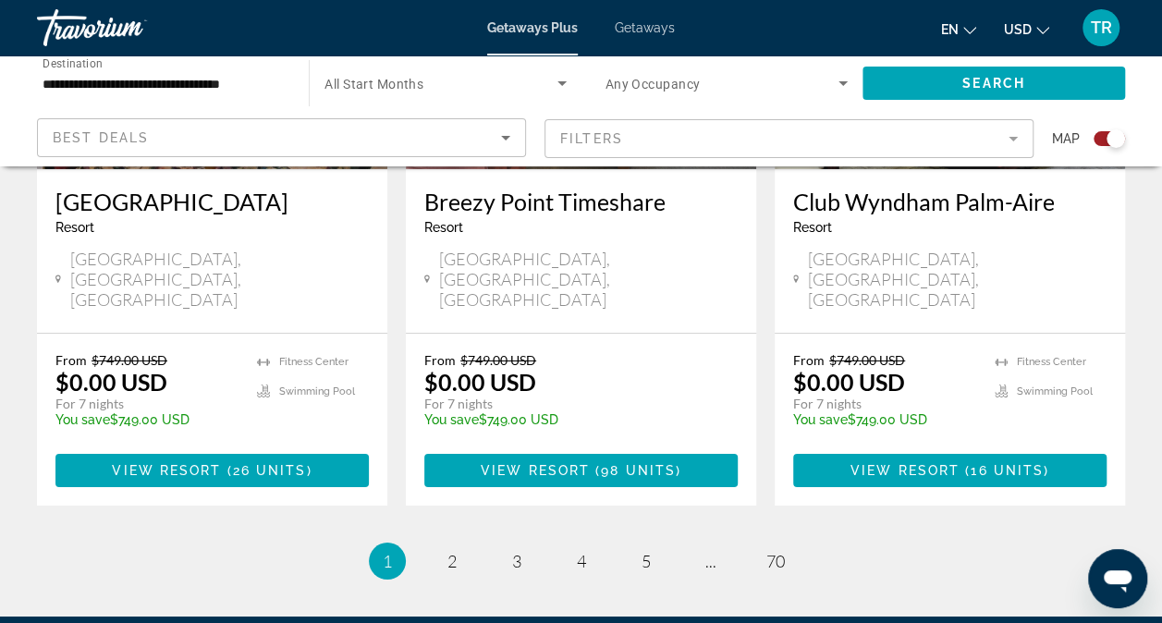
scroll to position [3077, 0]
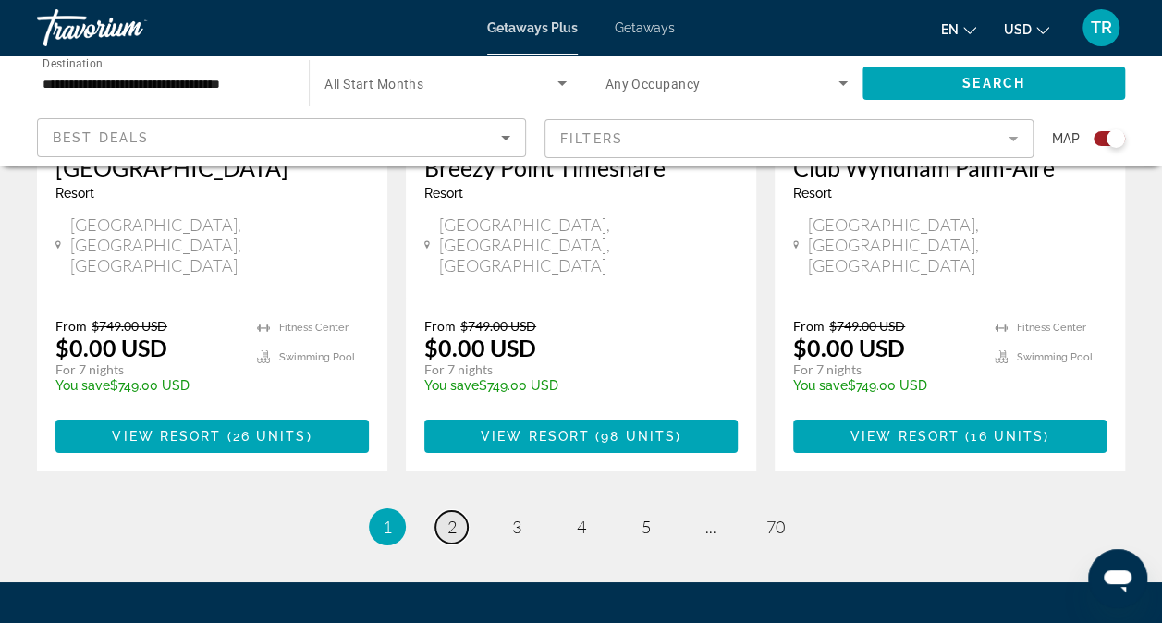
click at [449, 511] on link "page 2" at bounding box center [451, 527] width 32 height 32
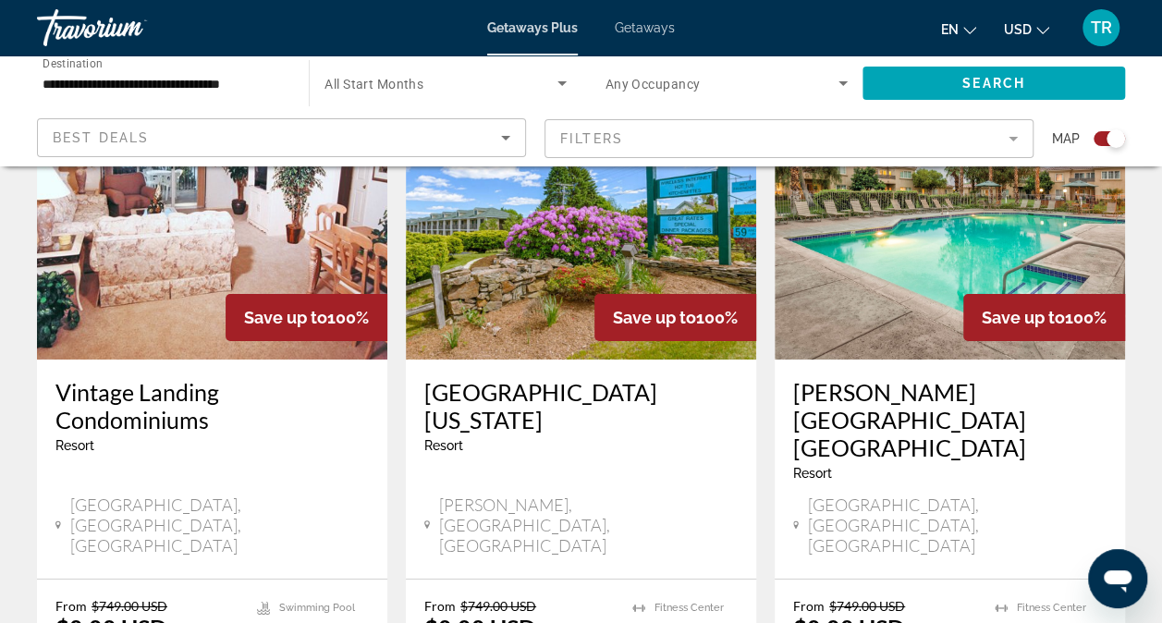
scroll to position [3133, 0]
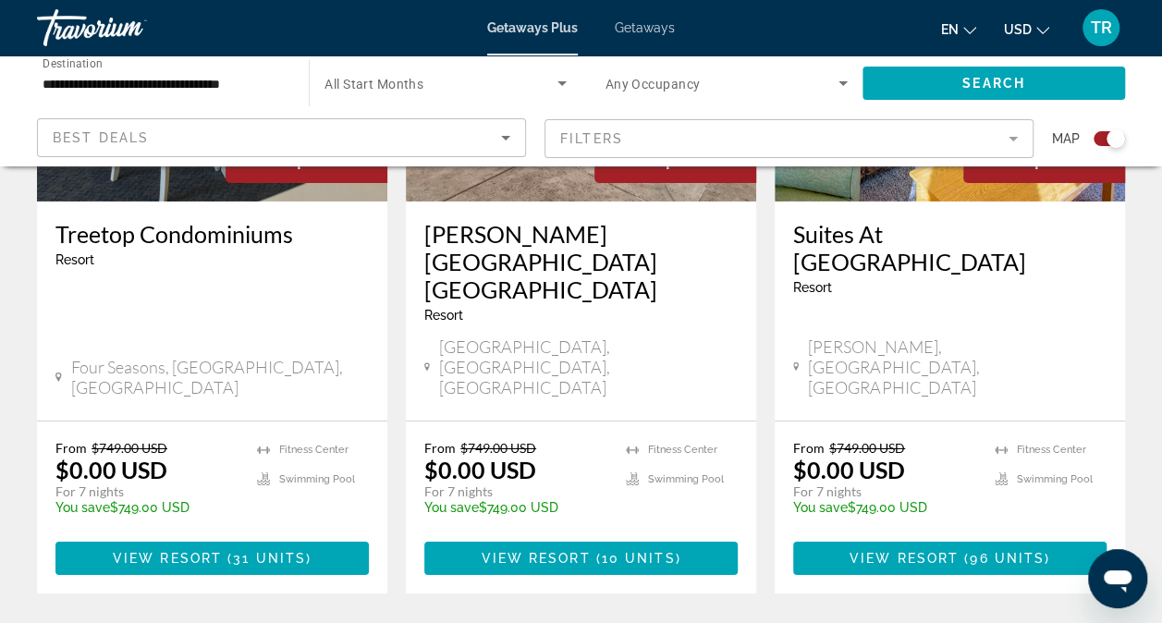
scroll to position [3077, 0]
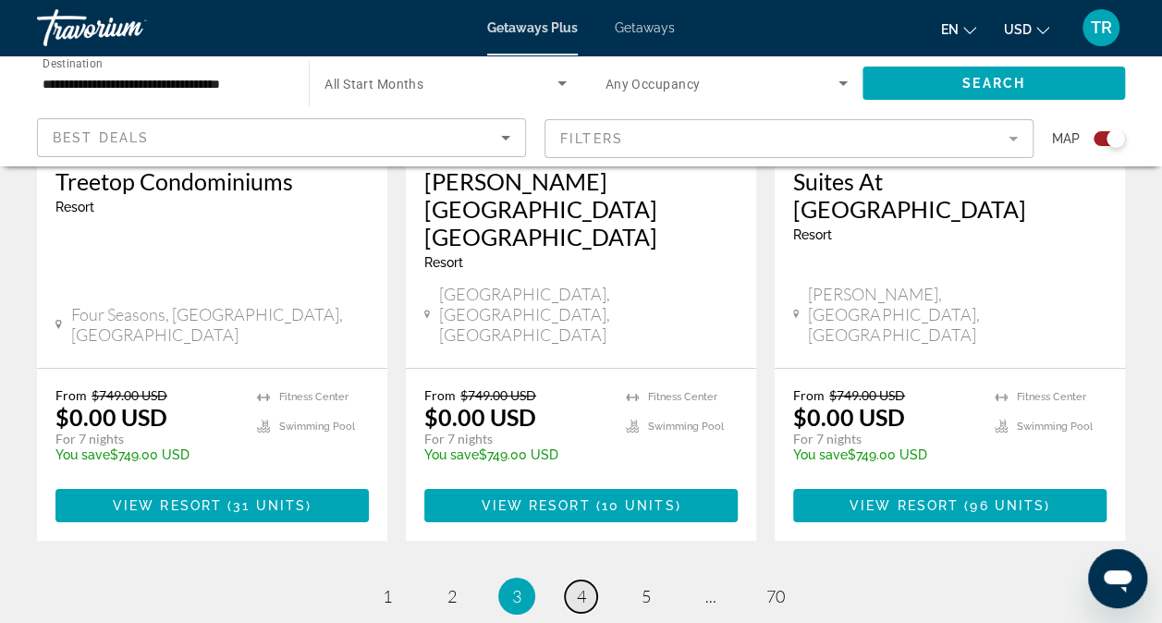
click at [583, 586] on span "4" at bounding box center [581, 596] width 9 height 20
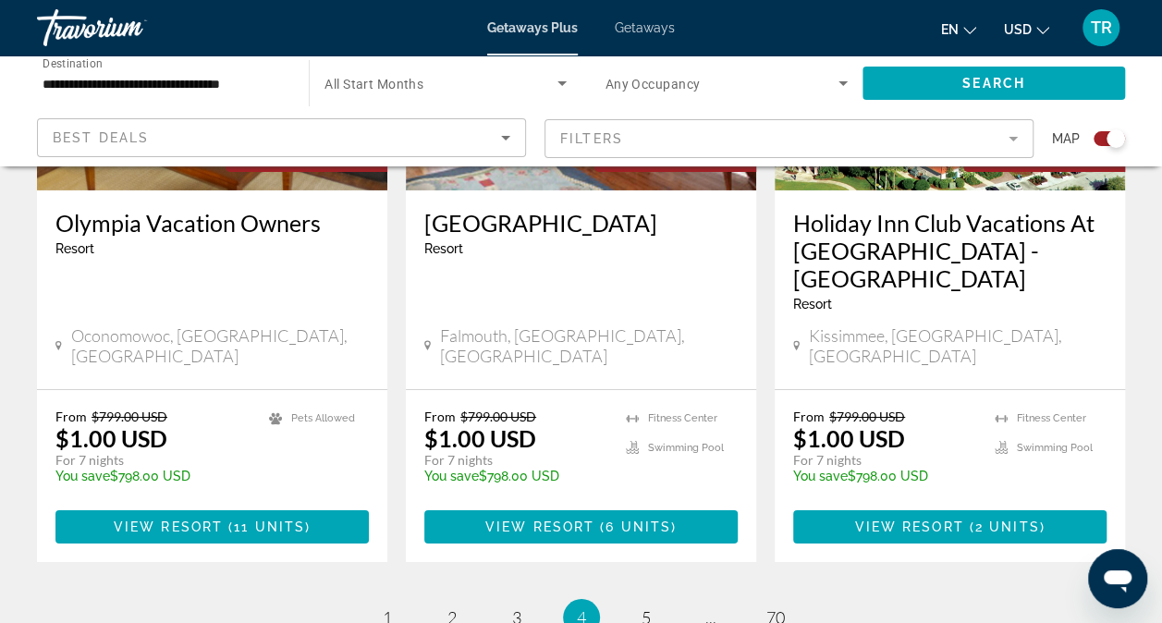
scroll to position [3105, 0]
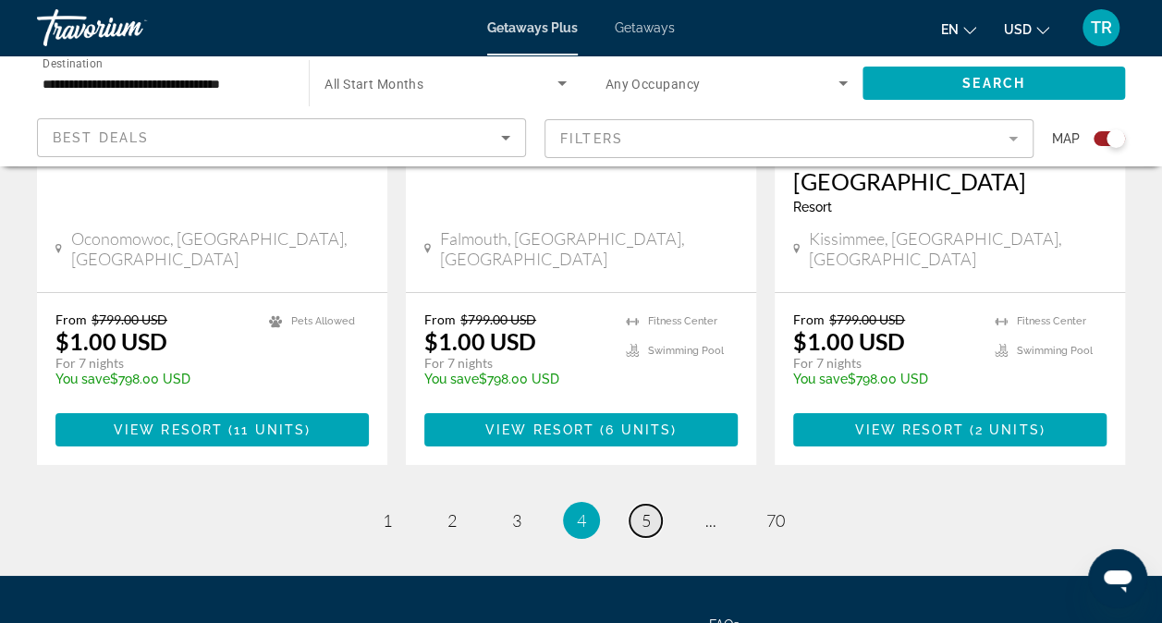
click at [650, 510] on span "5" at bounding box center [646, 520] width 9 height 20
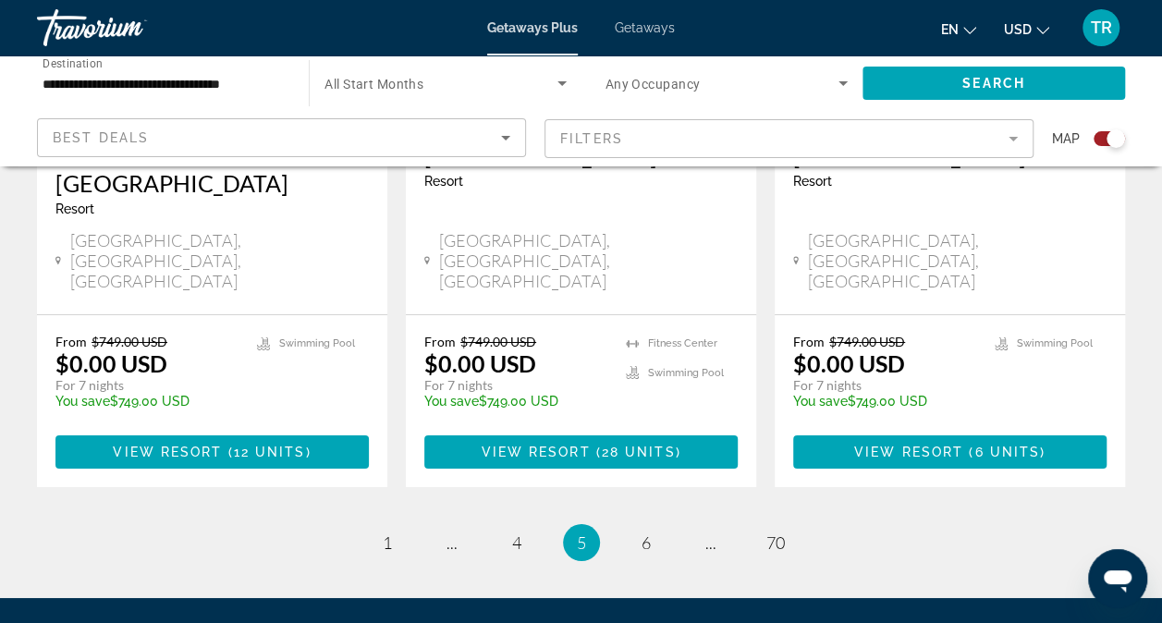
scroll to position [3089, 0]
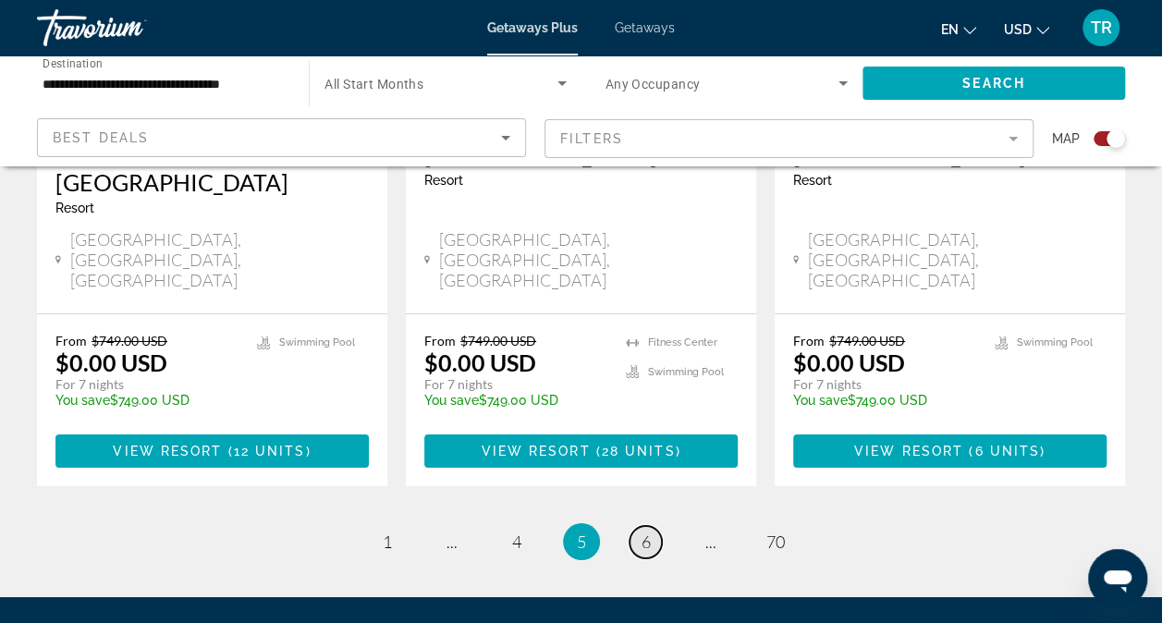
click at [647, 532] on span "6" at bounding box center [646, 542] width 9 height 20
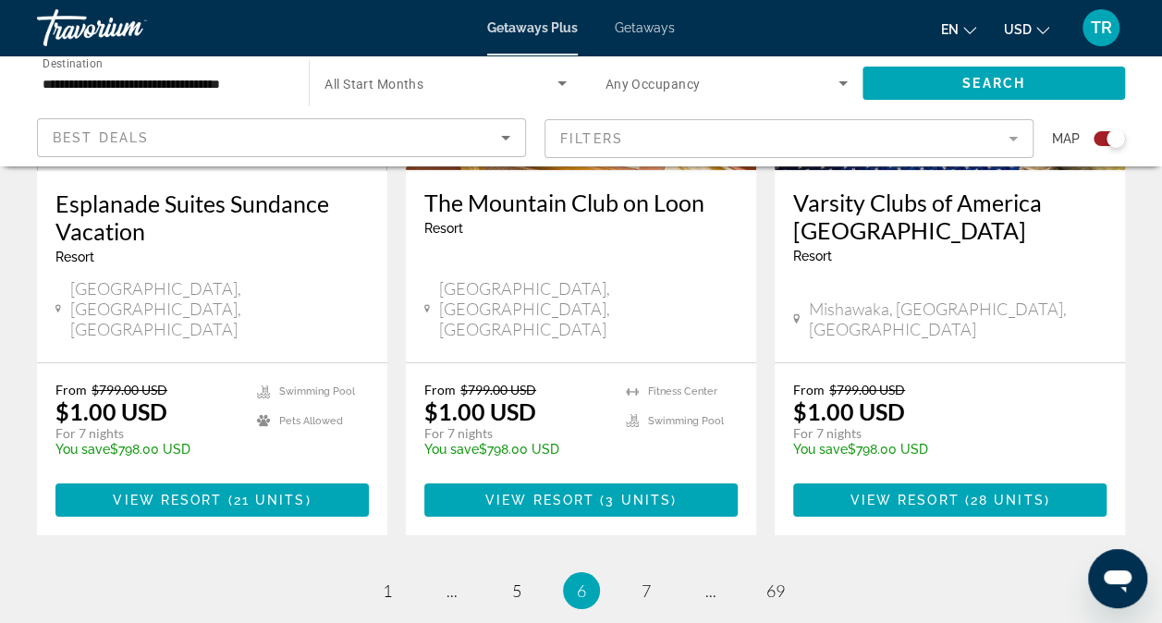
scroll to position [3004, 0]
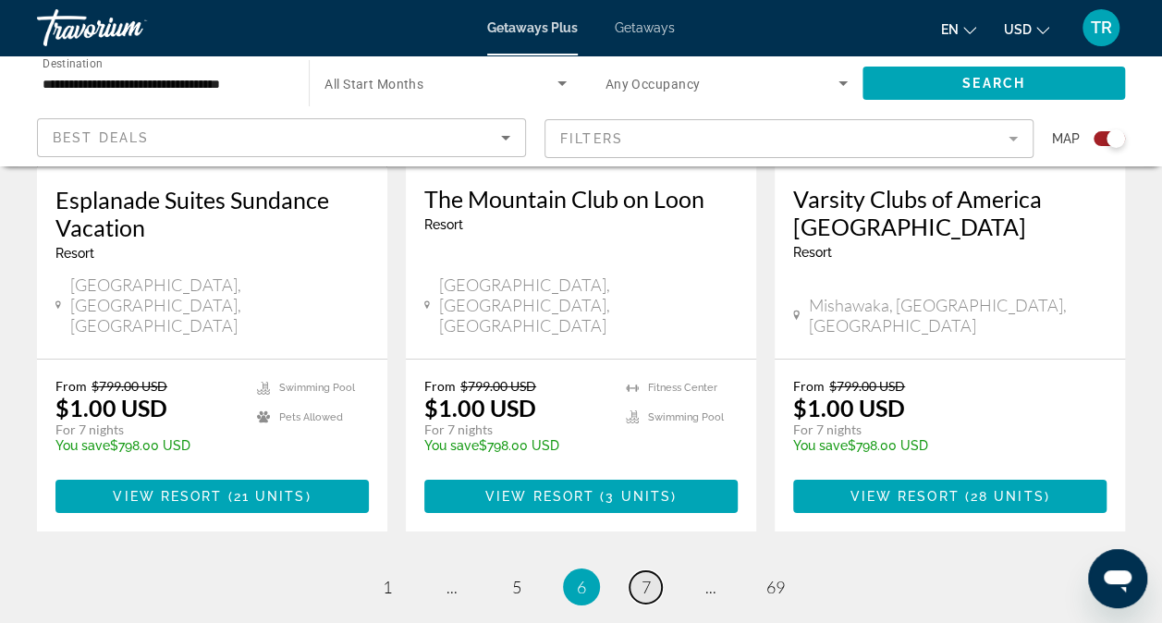
click at [645, 577] on span "7" at bounding box center [646, 587] width 9 height 20
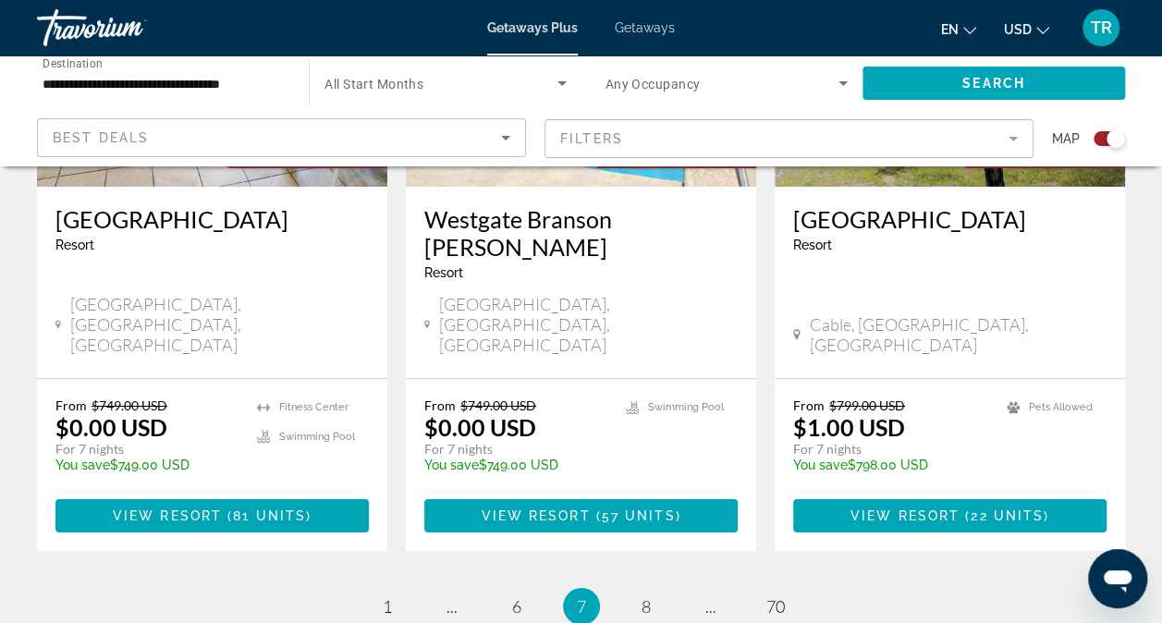
scroll to position [3113, 0]
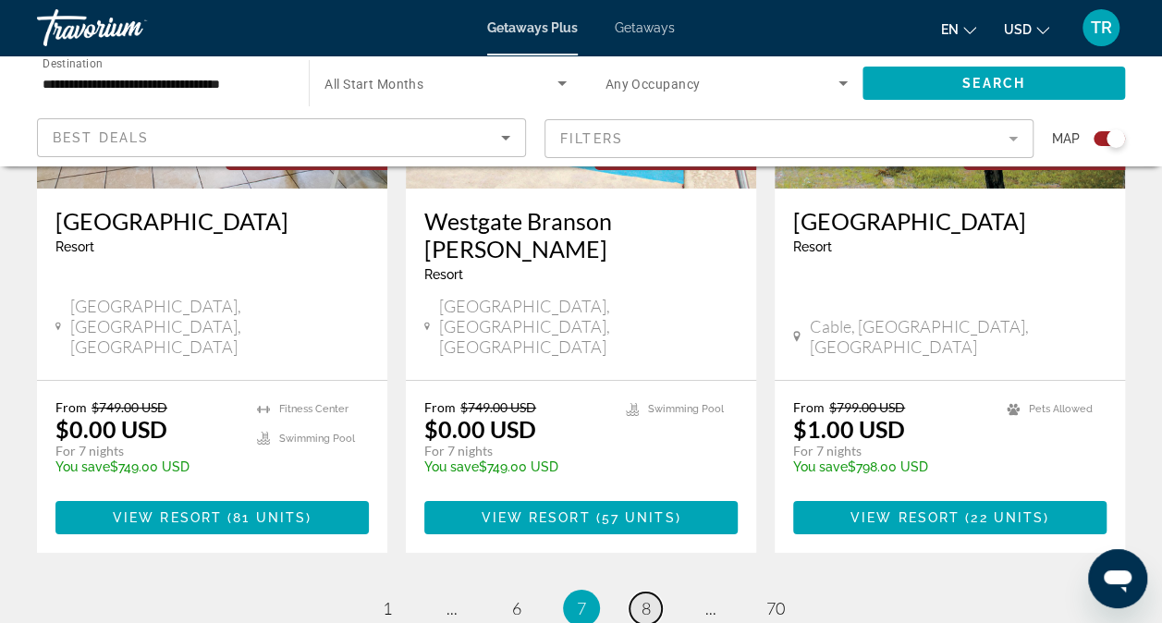
click at [645, 598] on span "8" at bounding box center [646, 608] width 9 height 20
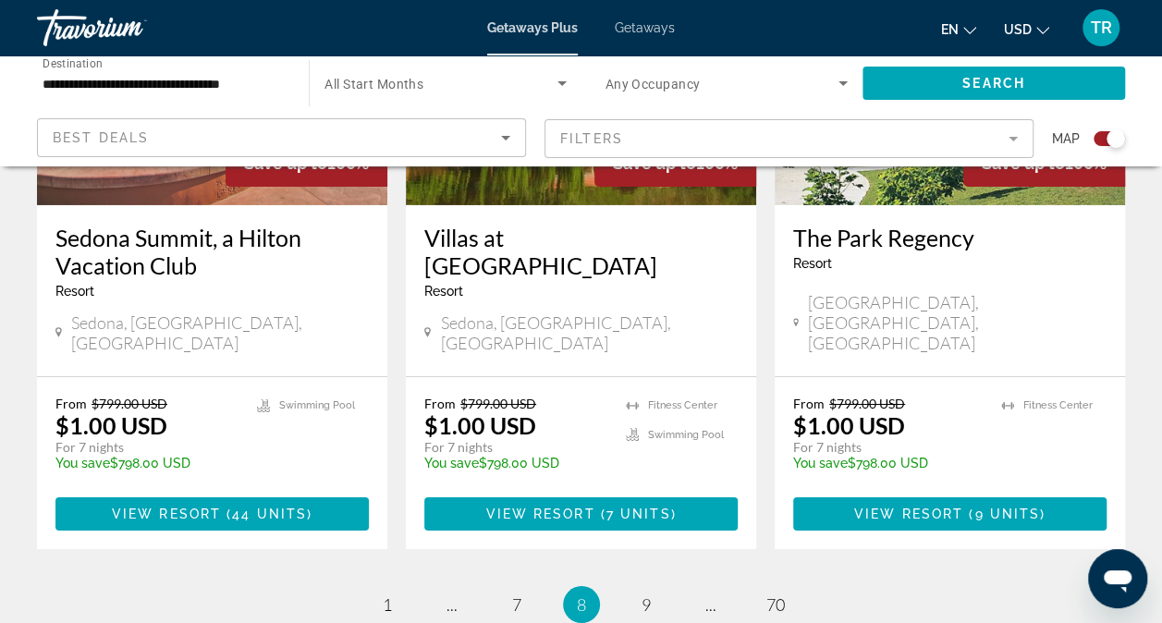
scroll to position [3004, 0]
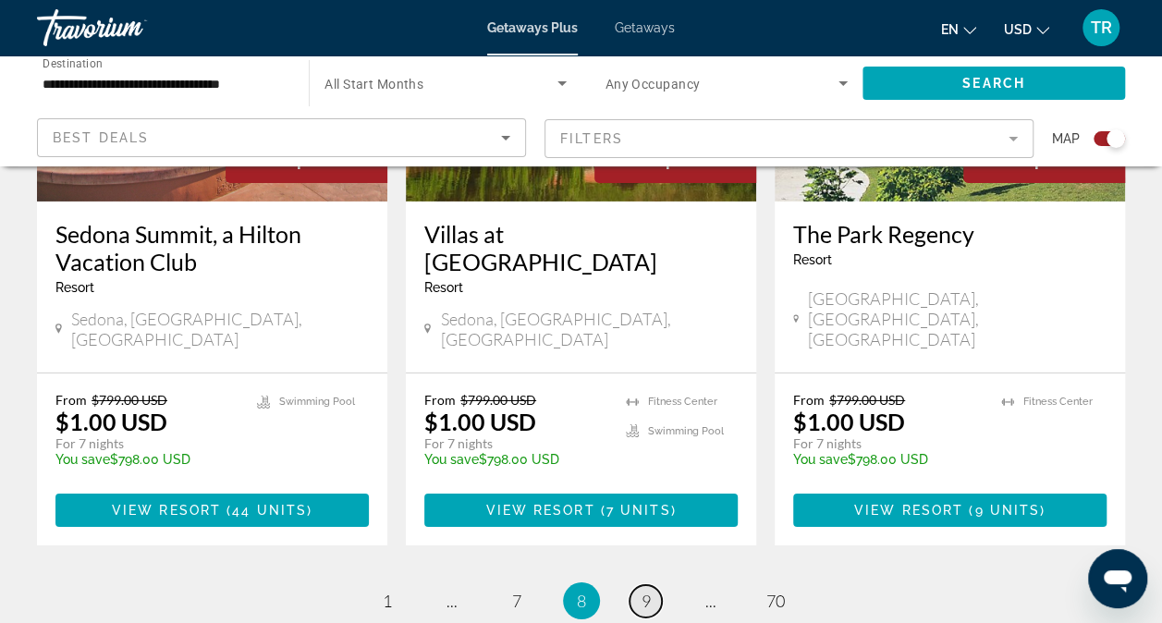
click at [645, 591] on span "9" at bounding box center [646, 601] width 9 height 20
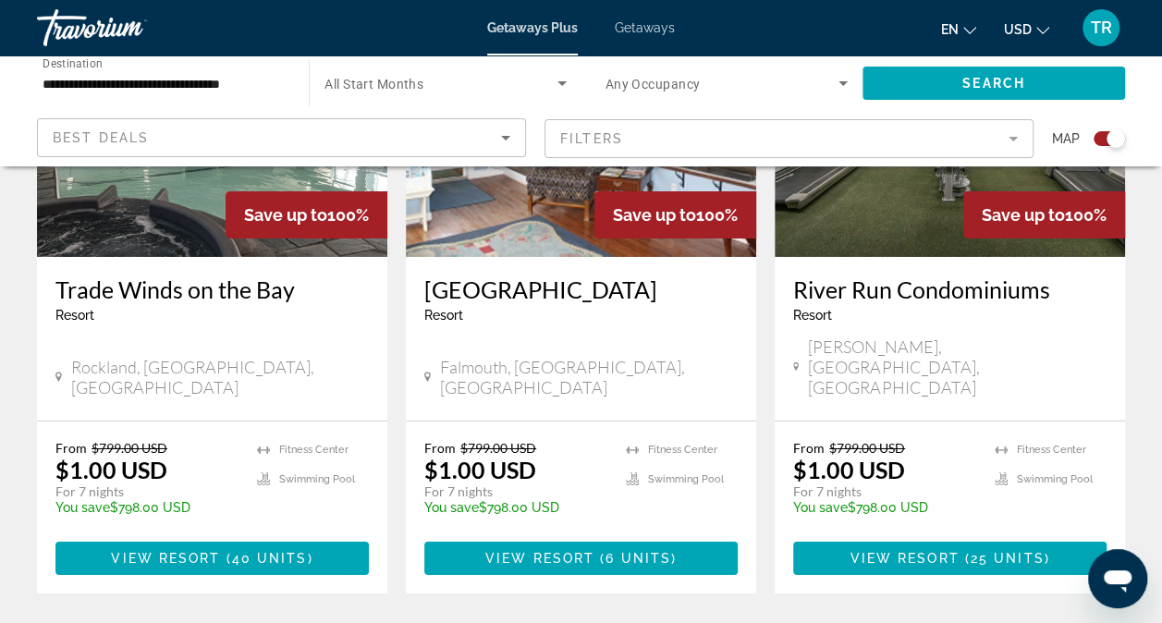
scroll to position [3105, 0]
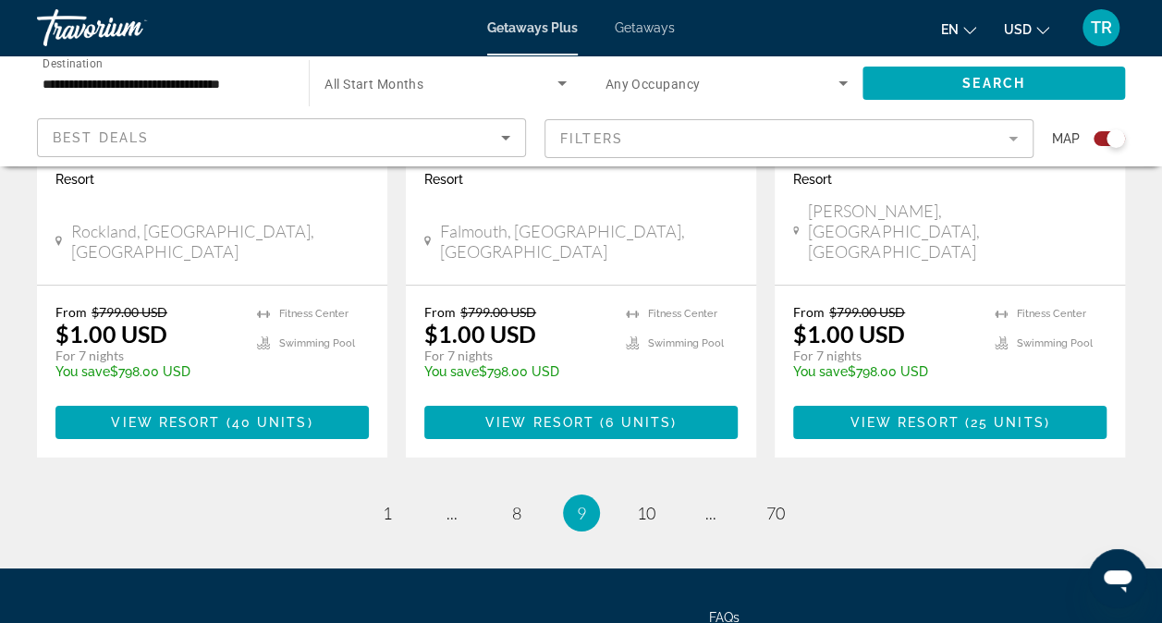
click at [630, 495] on ul "9 / 70 page 1 page ... page 8 You're on page 9 page 10 page ... page 70" at bounding box center [581, 513] width 1088 height 37
click at [644, 503] on span "10" at bounding box center [646, 513] width 18 height 20
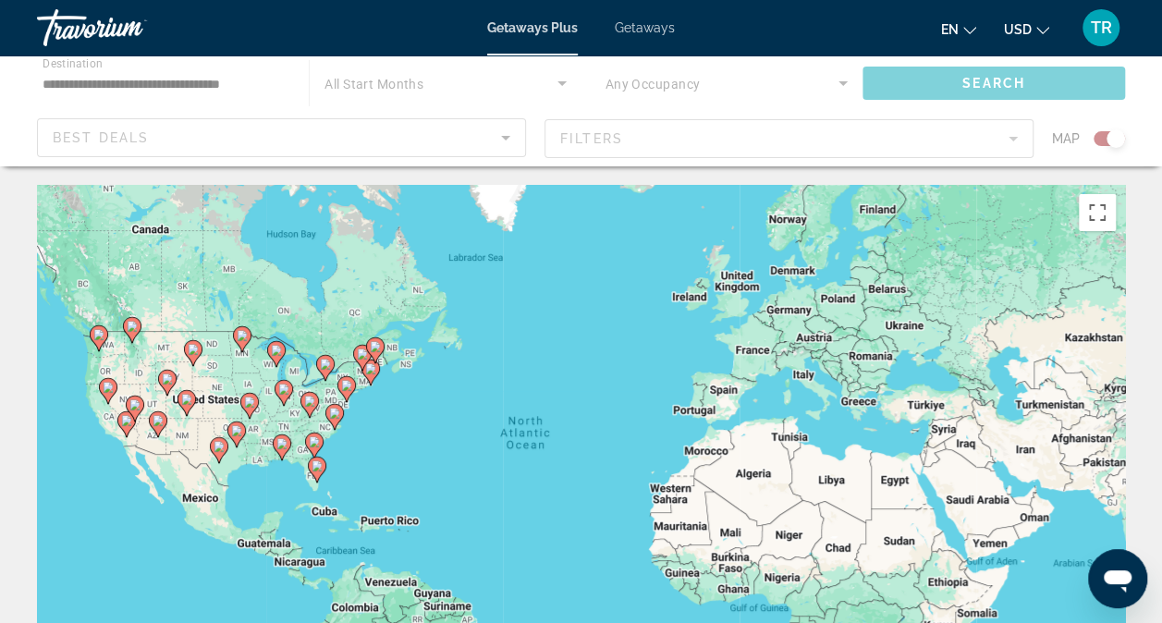
click at [640, 347] on div "To activate drag with keyboard, press Alt + Enter. Once in keyboard drag state,…" at bounding box center [581, 462] width 1088 height 555
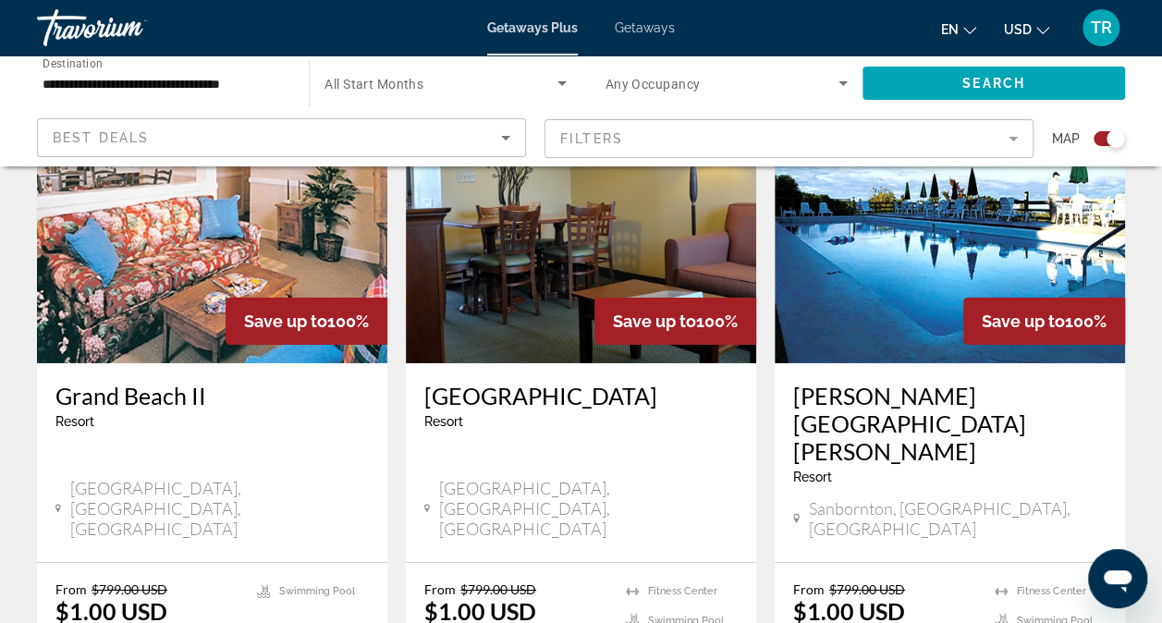
scroll to position [2842, 0]
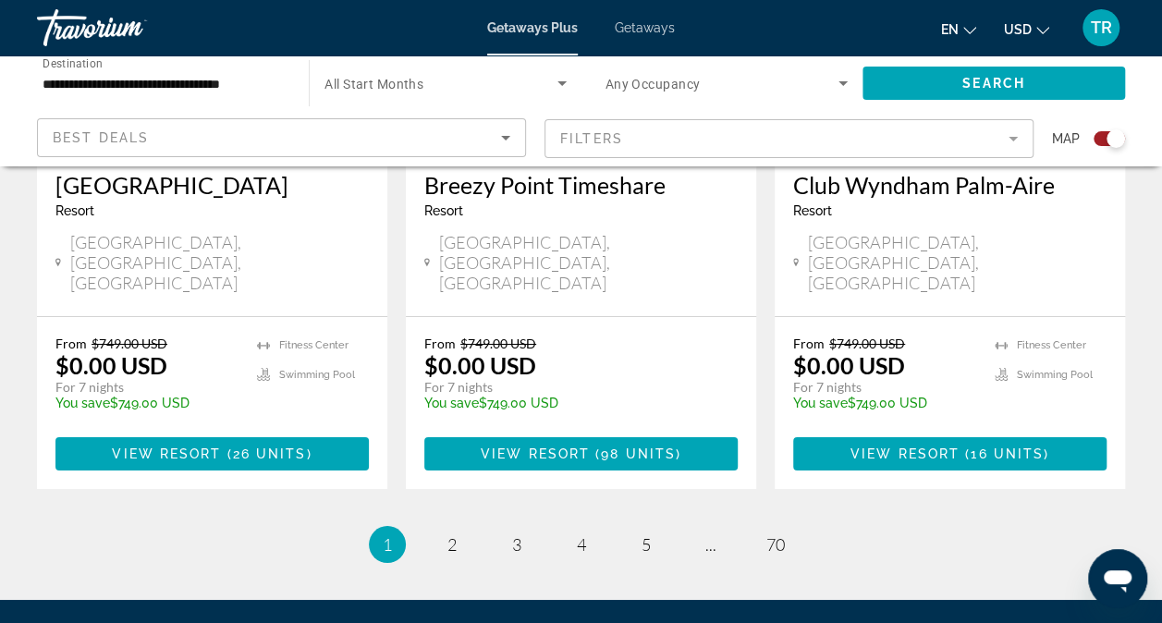
scroll to position [3061, 0]
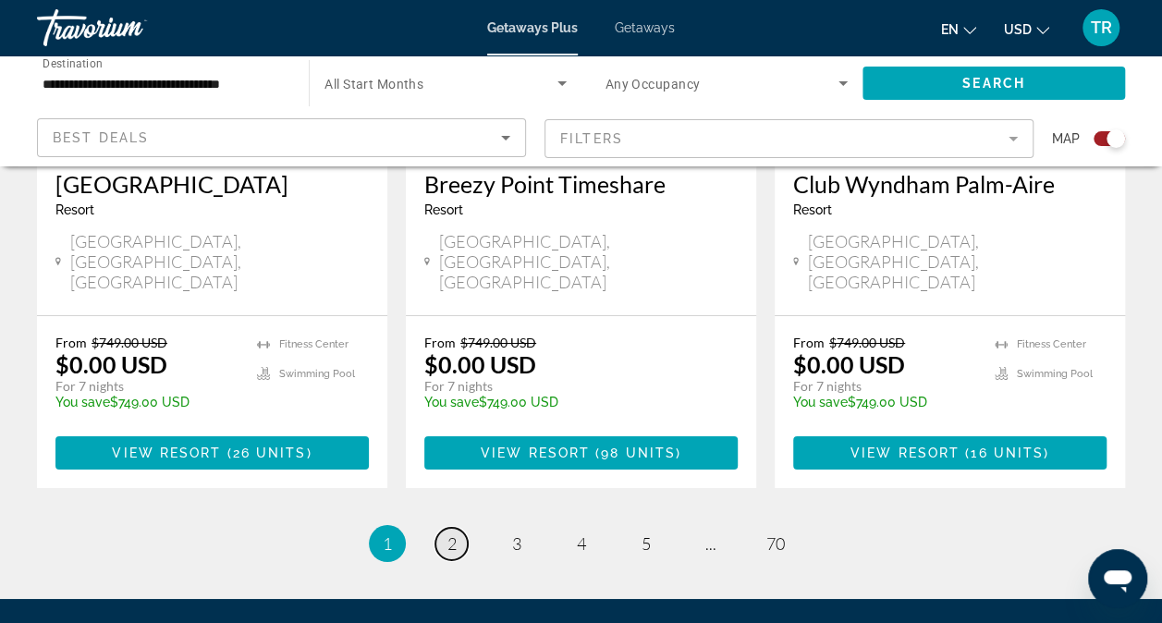
click at [453, 528] on link "page 2" at bounding box center [451, 544] width 32 height 32
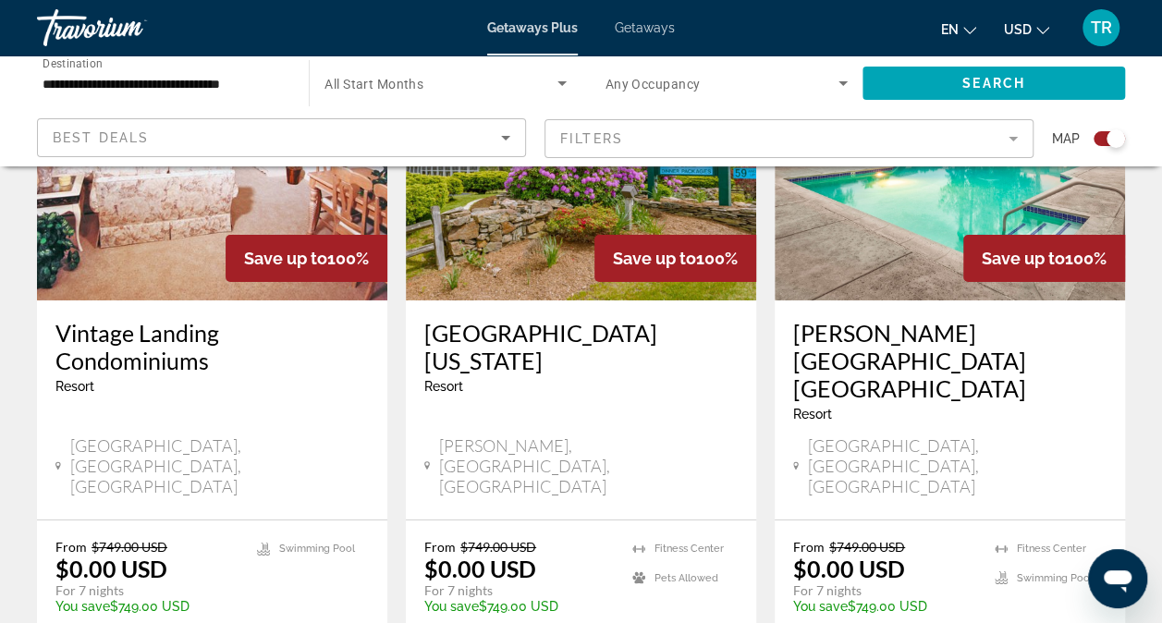
scroll to position [3032, 0]
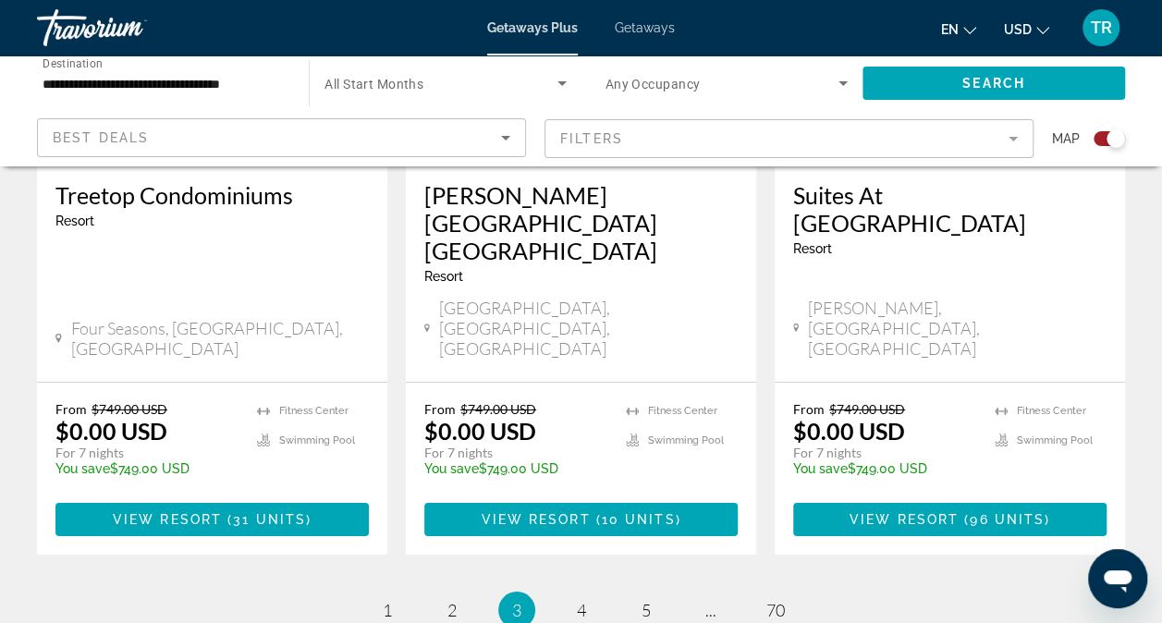
scroll to position [3077, 0]
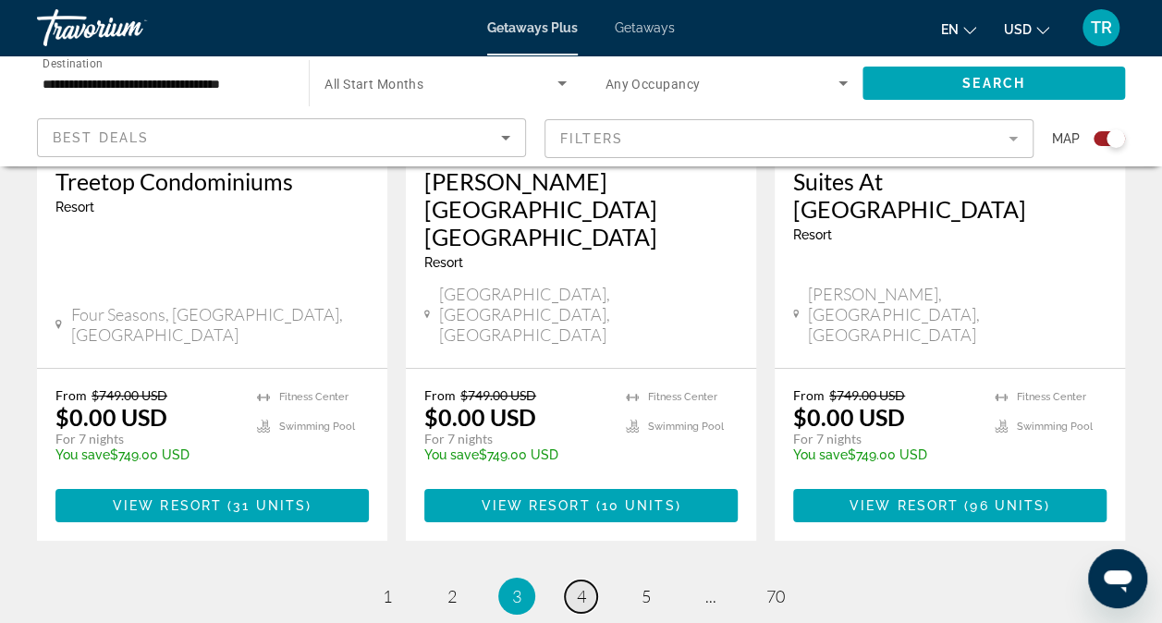
click at [581, 586] on span "4" at bounding box center [581, 596] width 9 height 20
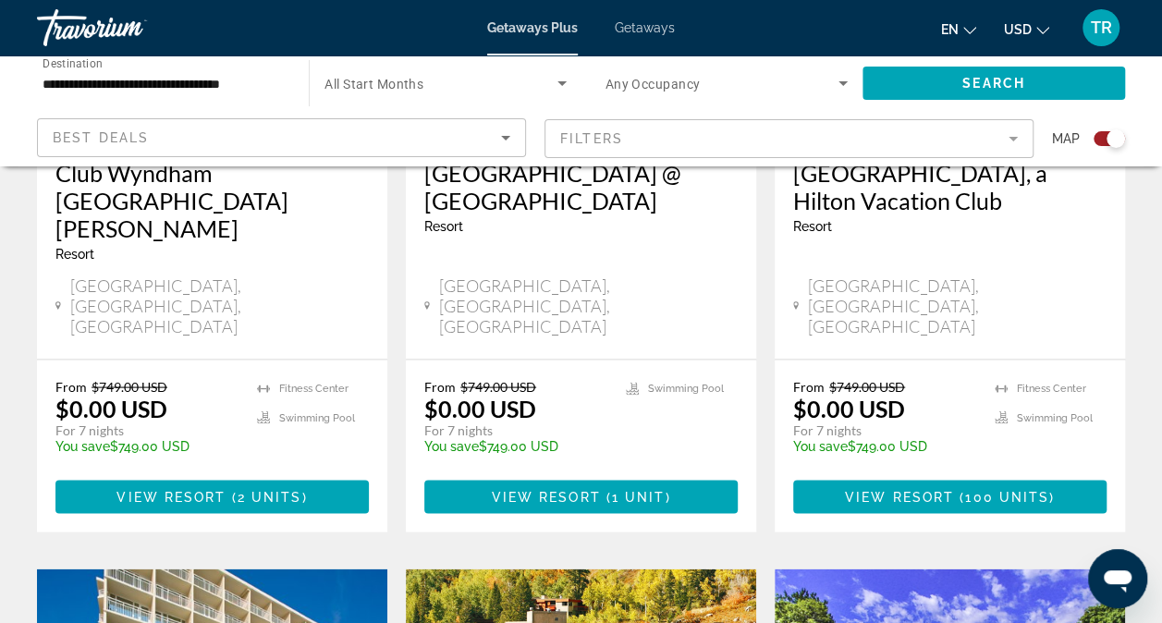
scroll to position [1673, 0]
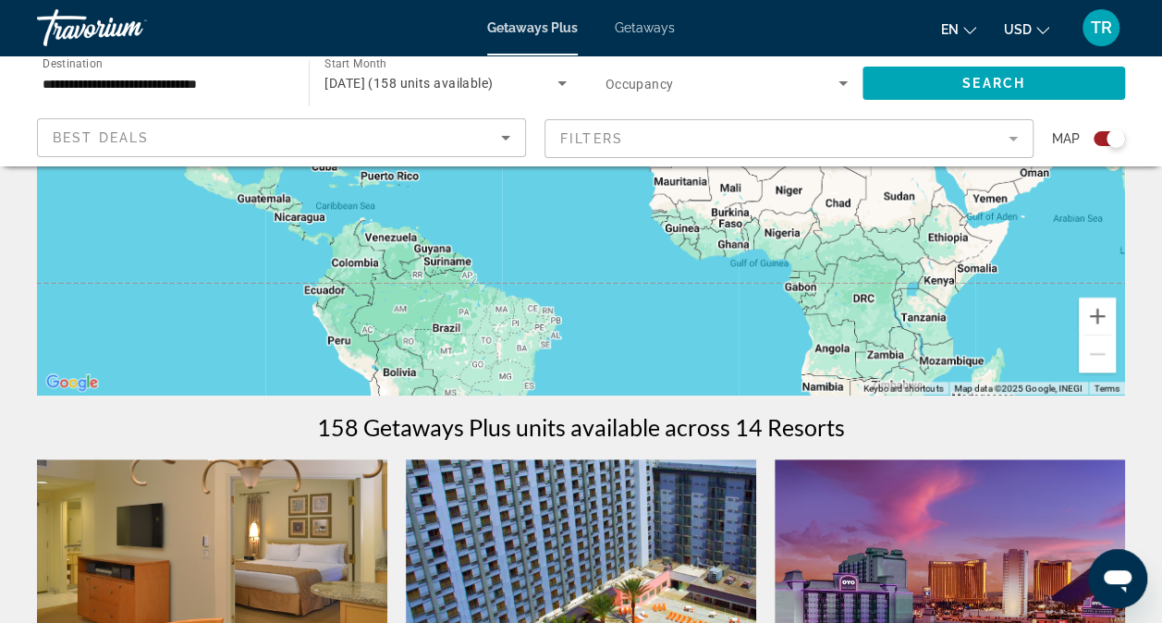
scroll to position [343, 0]
